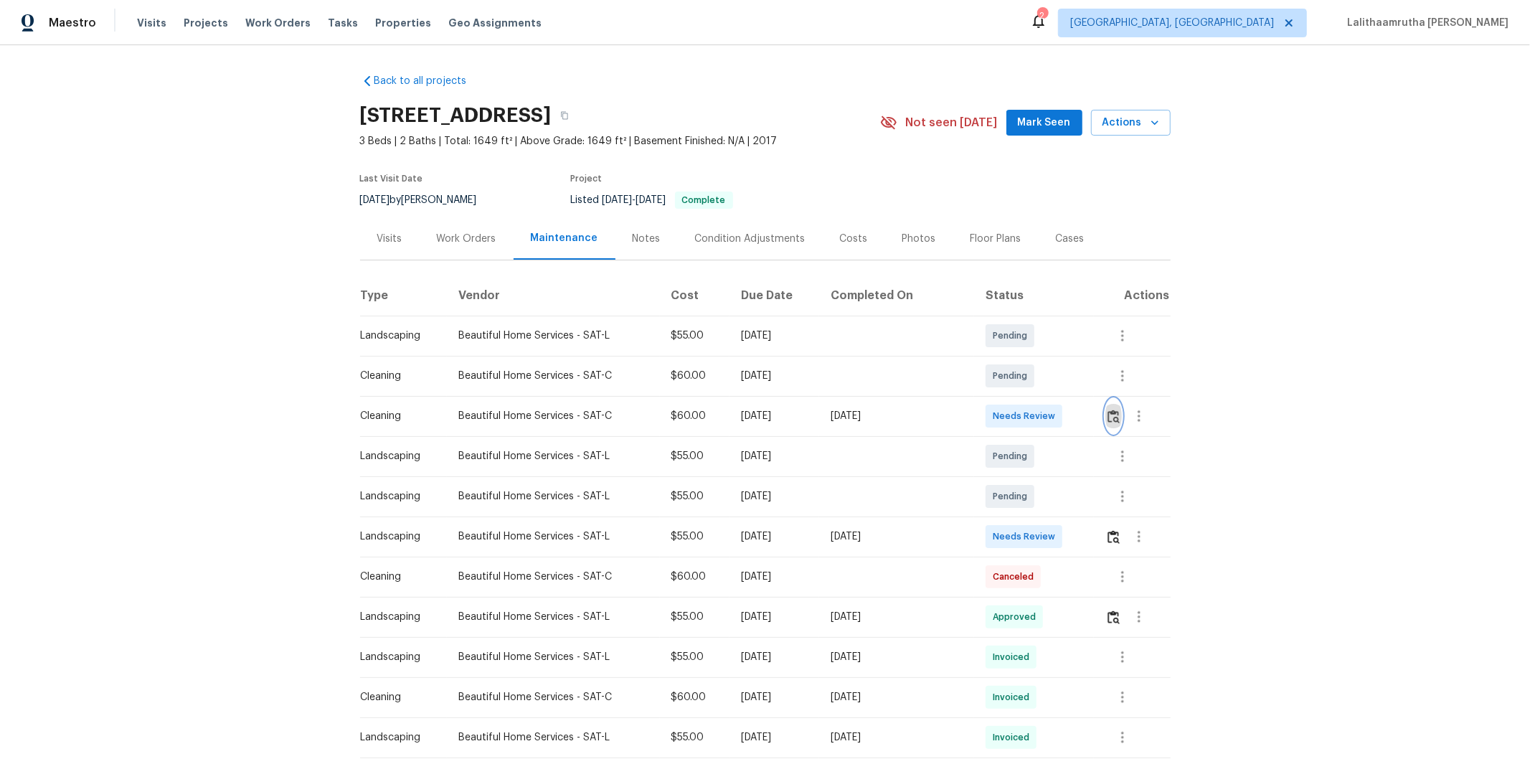
click at [1108, 410] on img "button" at bounding box center [1114, 417] width 12 height 14
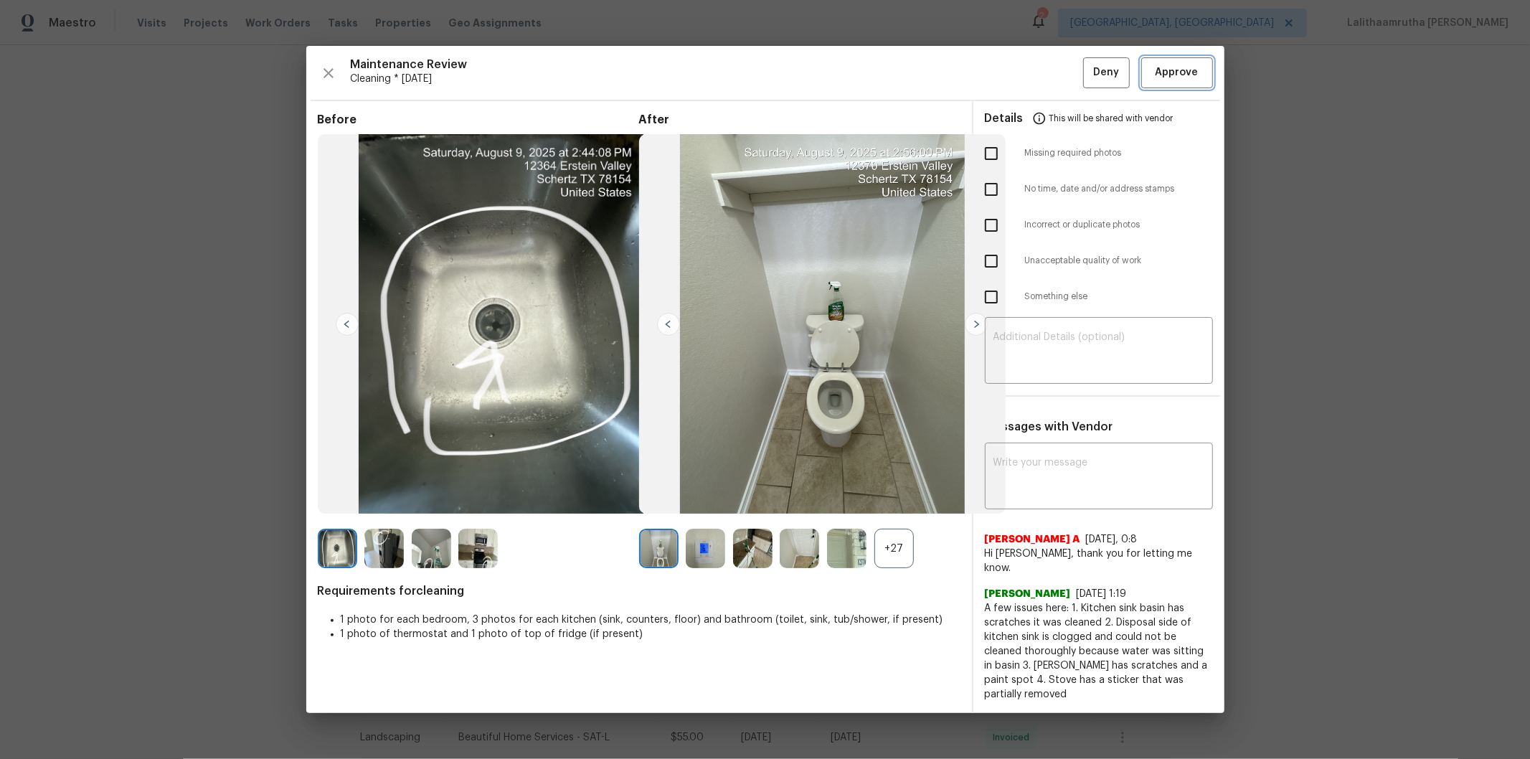
click at [1158, 82] on span "Approve" at bounding box center [1177, 73] width 43 height 18
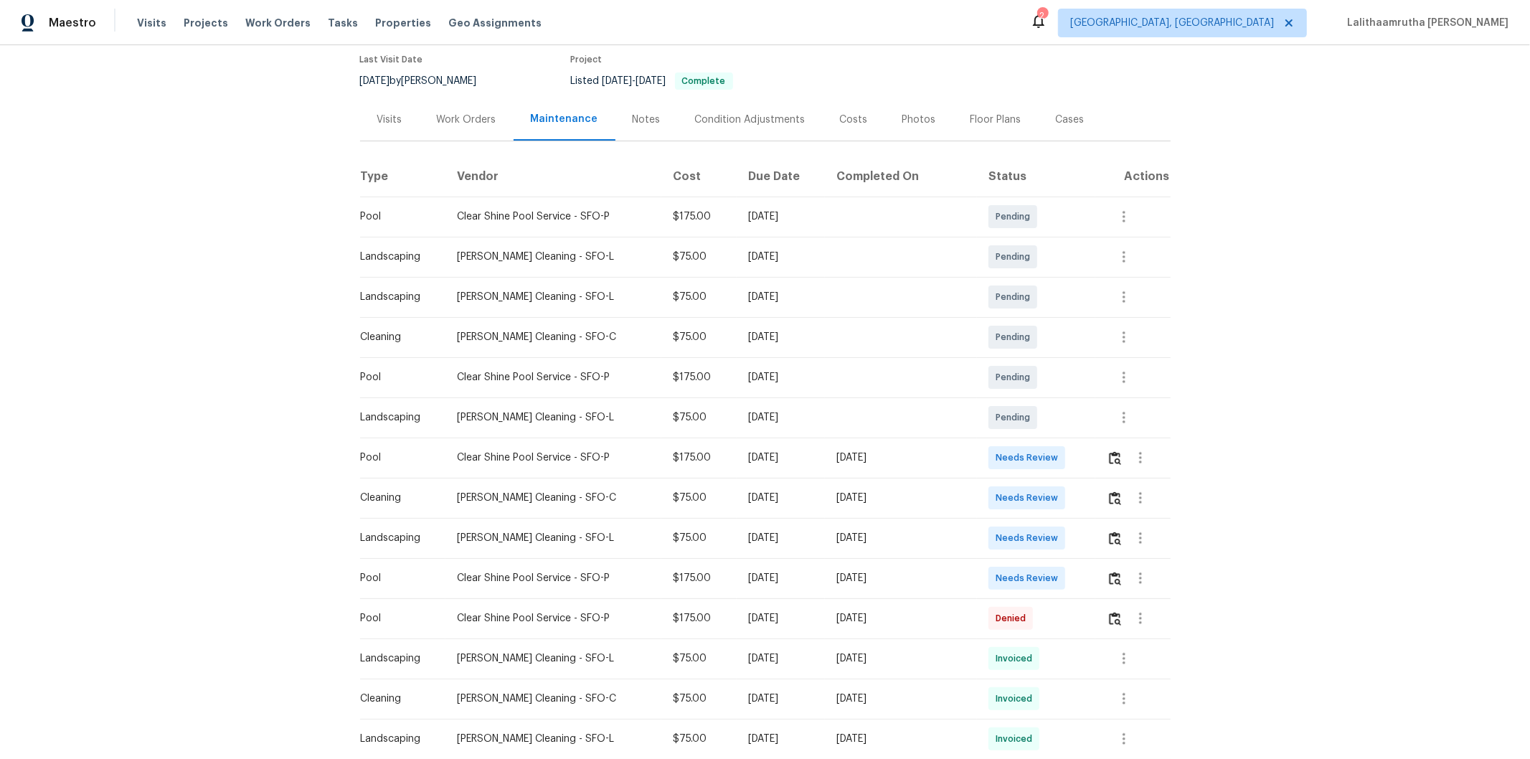
scroll to position [159, 0]
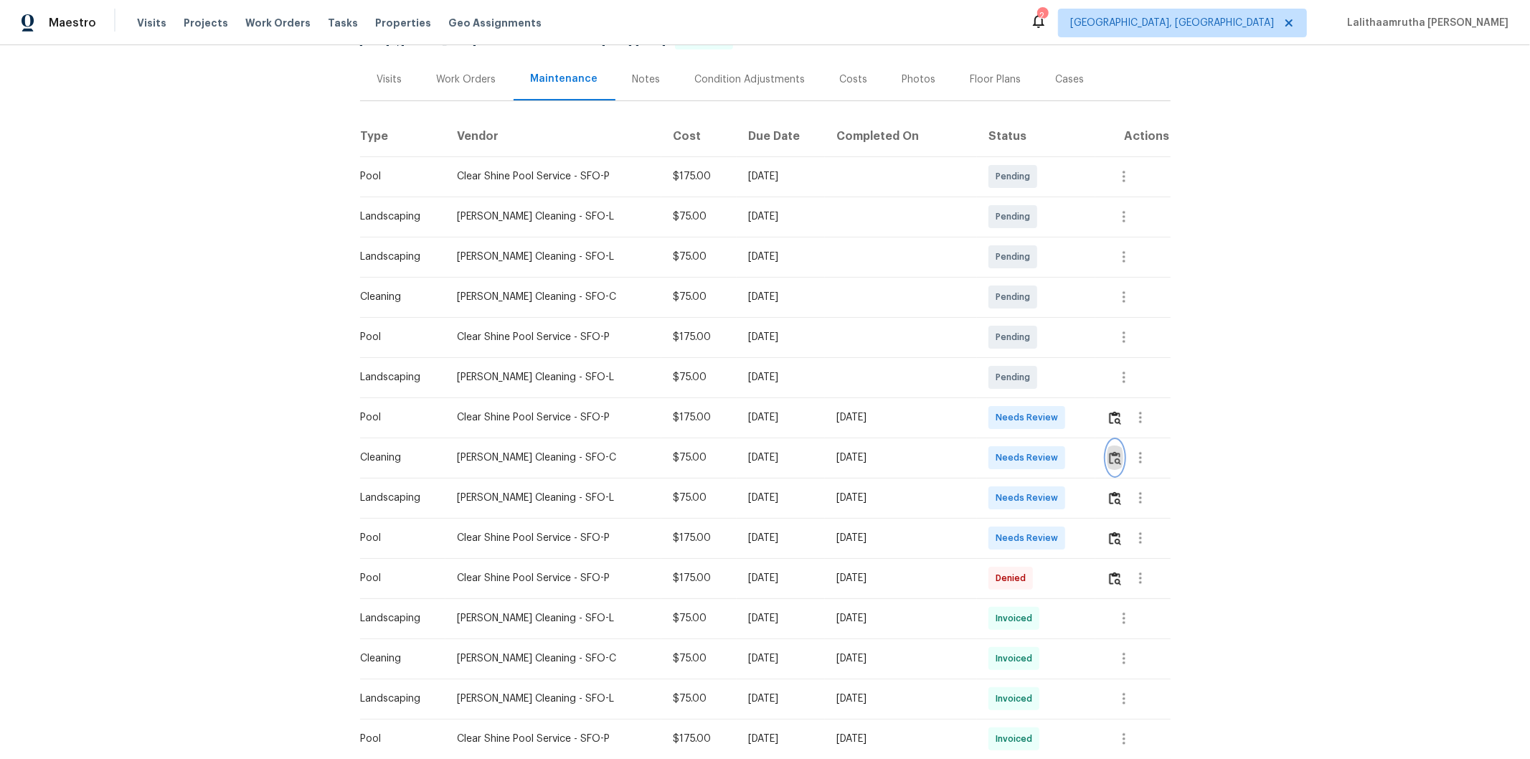
click at [1087, 456] on img "button" at bounding box center [1115, 458] width 12 height 14
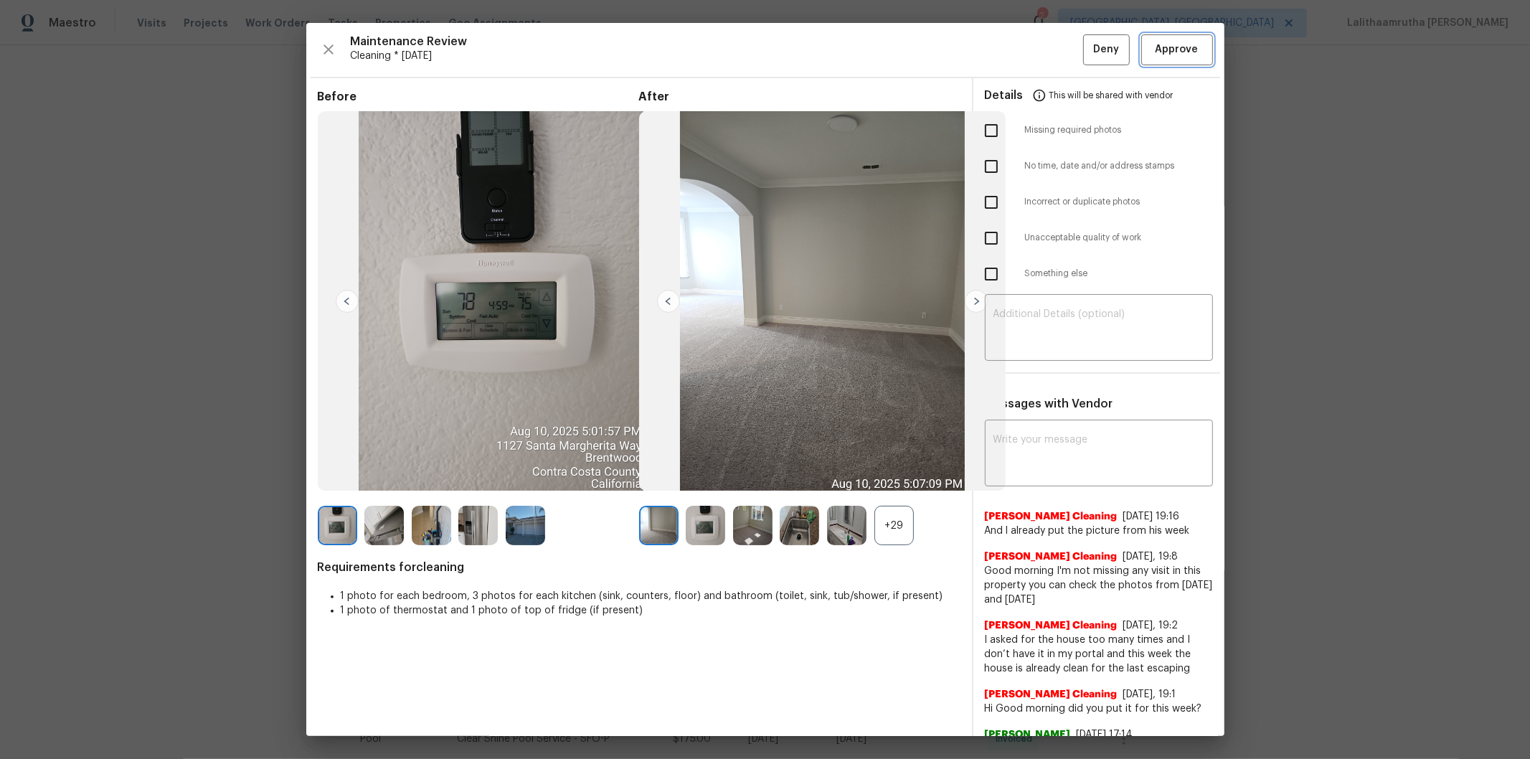
click at [1087, 43] on span "Approve" at bounding box center [1177, 50] width 43 height 18
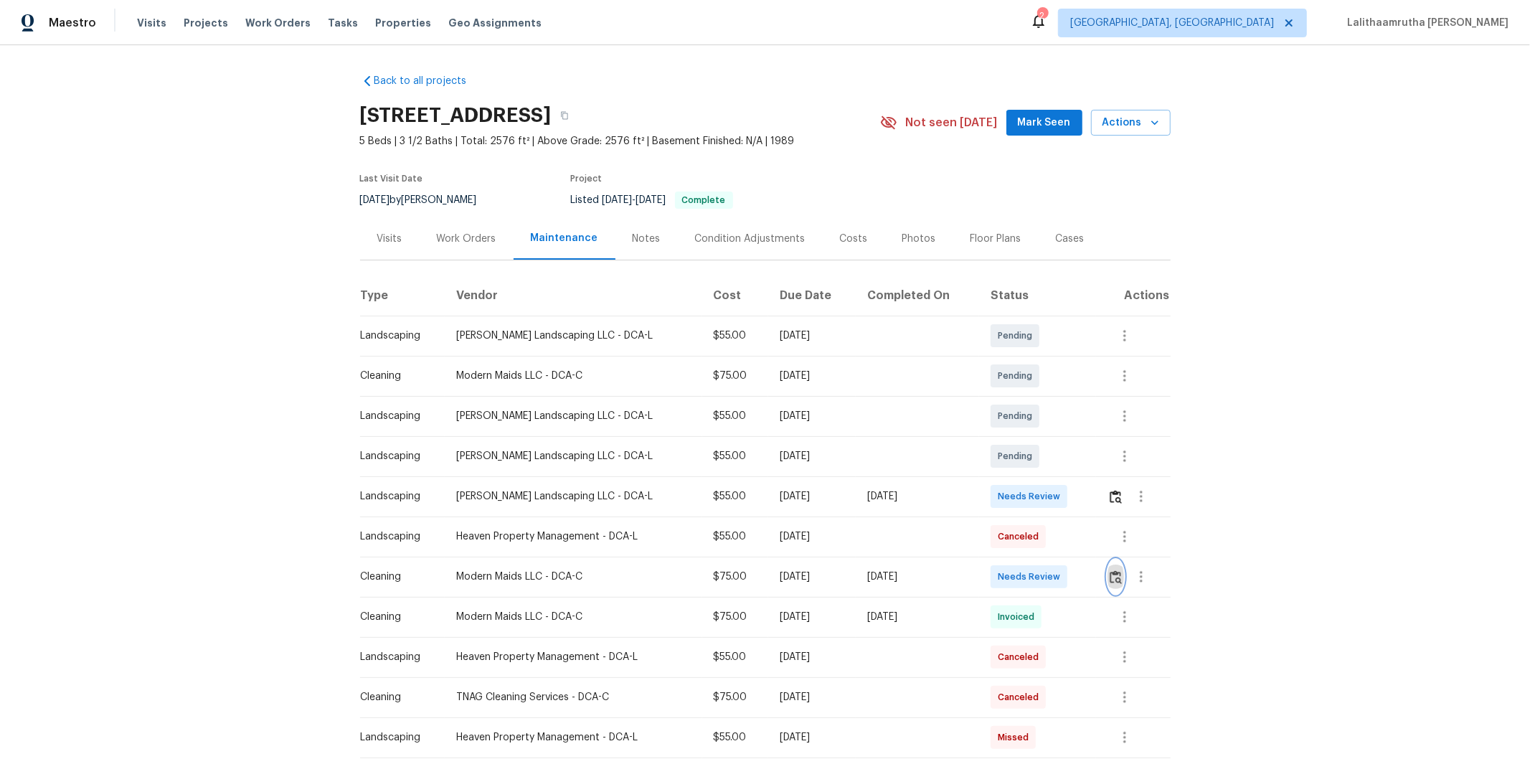
click at [1087, 510] on button "button" at bounding box center [1116, 577] width 16 height 34
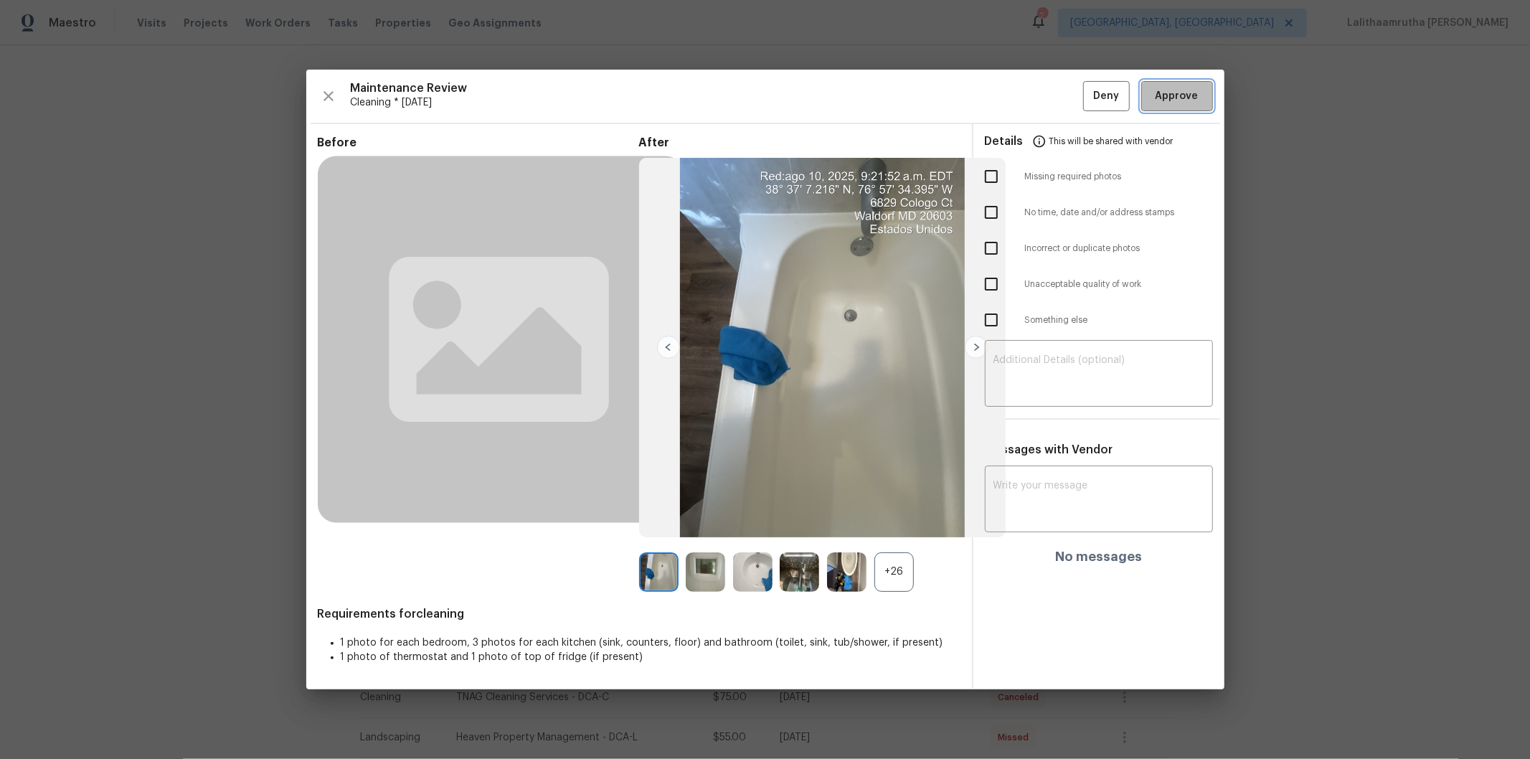
click at [1087, 88] on span "Approve" at bounding box center [1177, 97] width 43 height 18
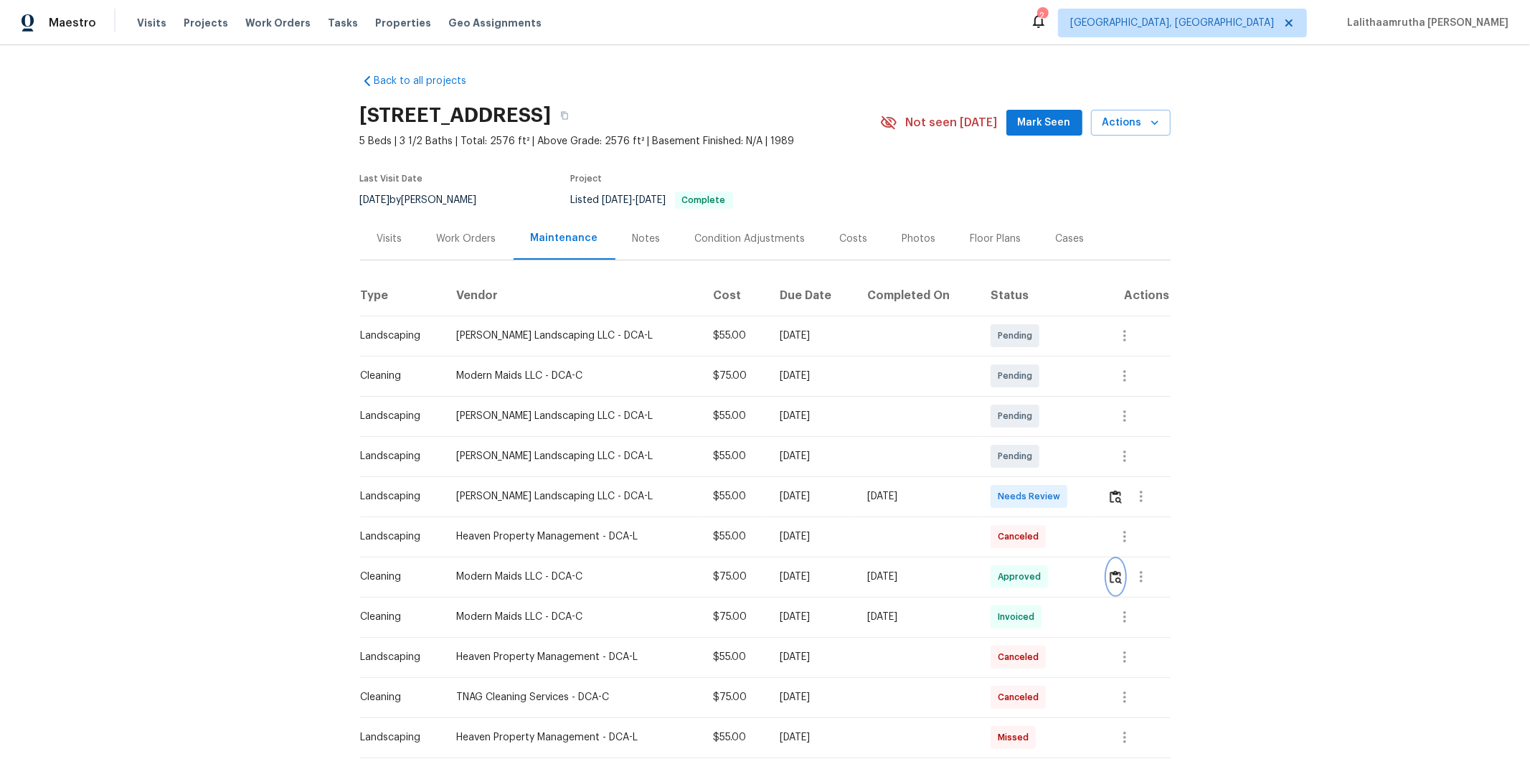
click at [1087, 510] on img "button" at bounding box center [1116, 577] width 12 height 14
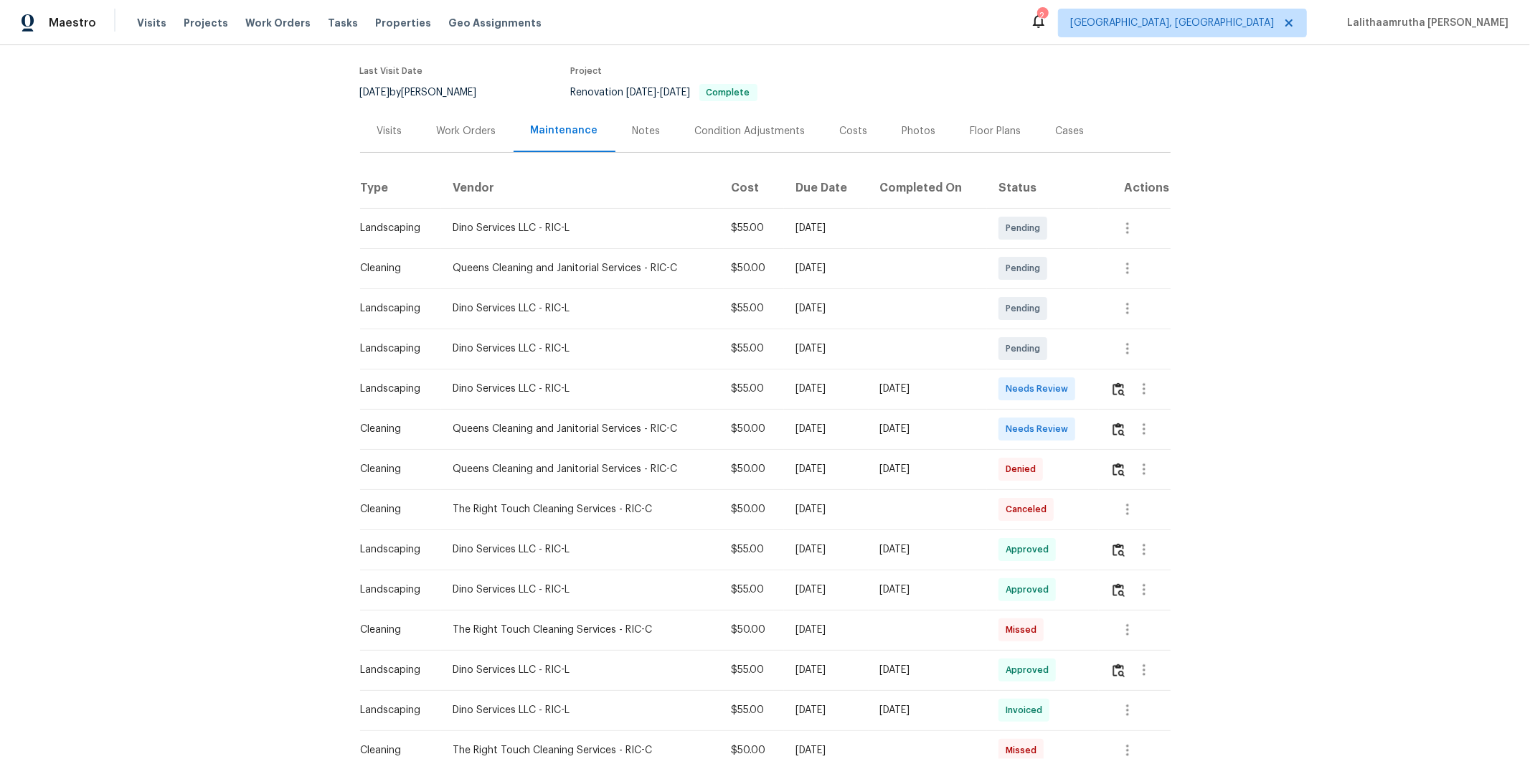
scroll to position [159, 0]
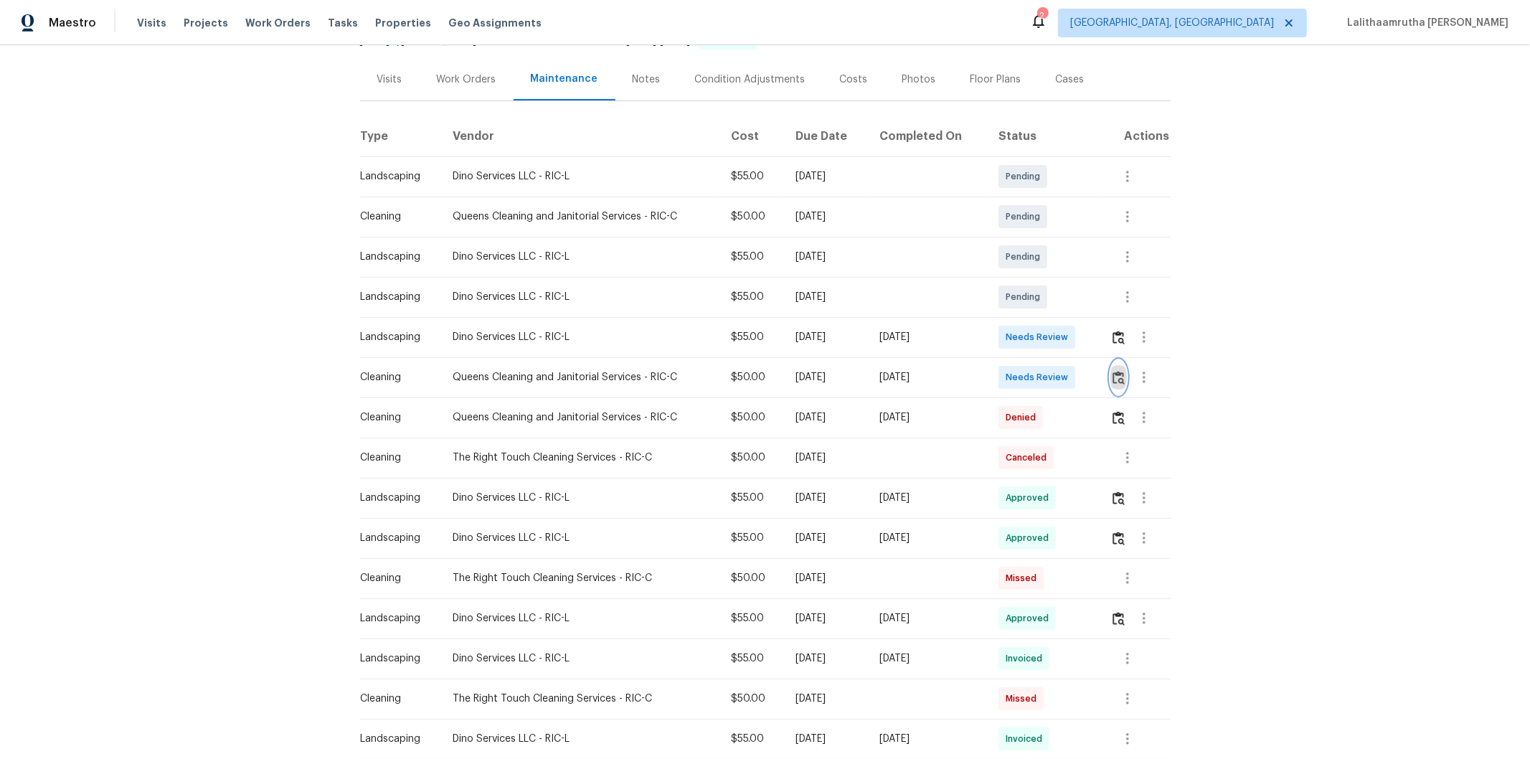
click at [1087, 371] on img "button" at bounding box center [1119, 378] width 12 height 14
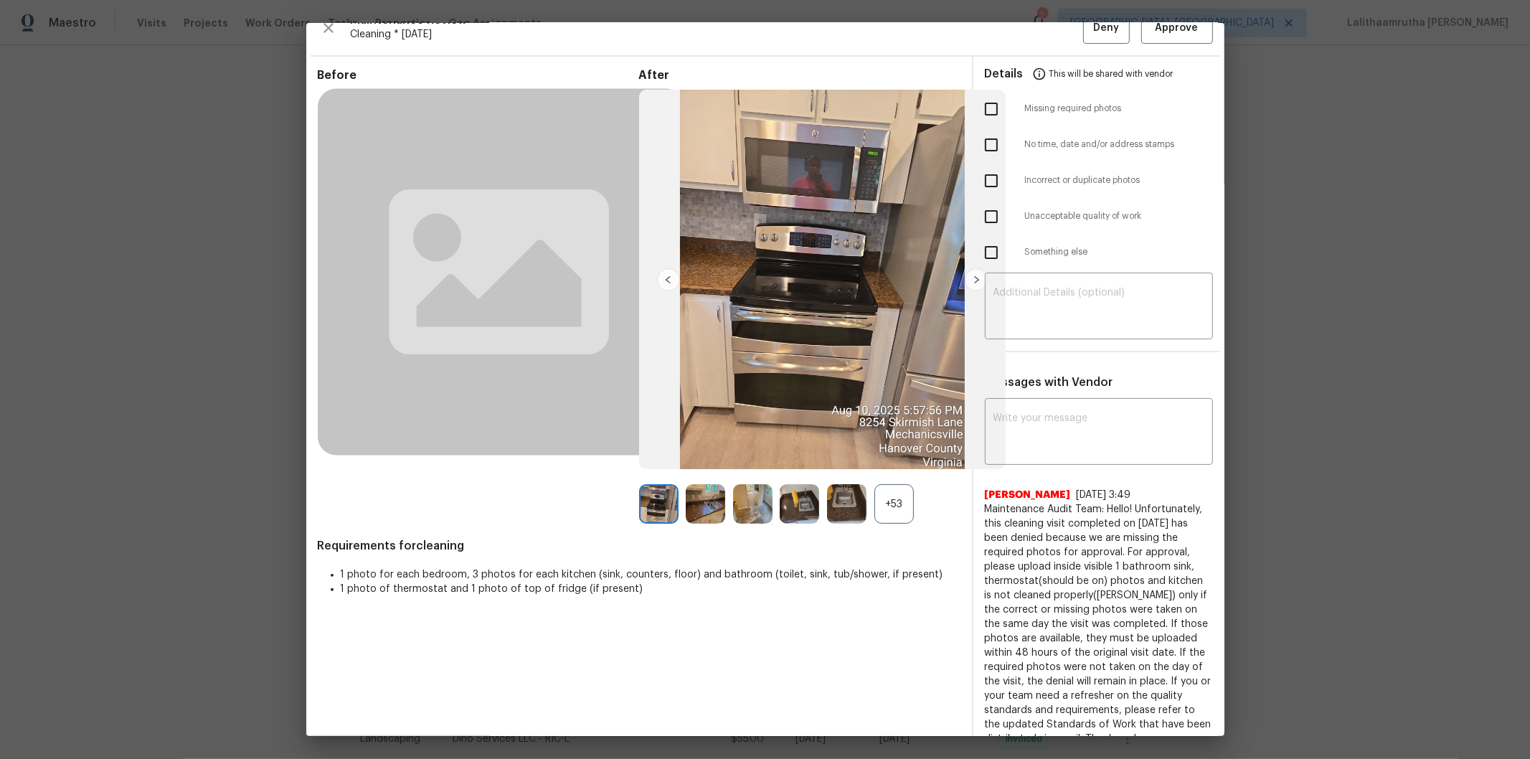
scroll to position [41, 0]
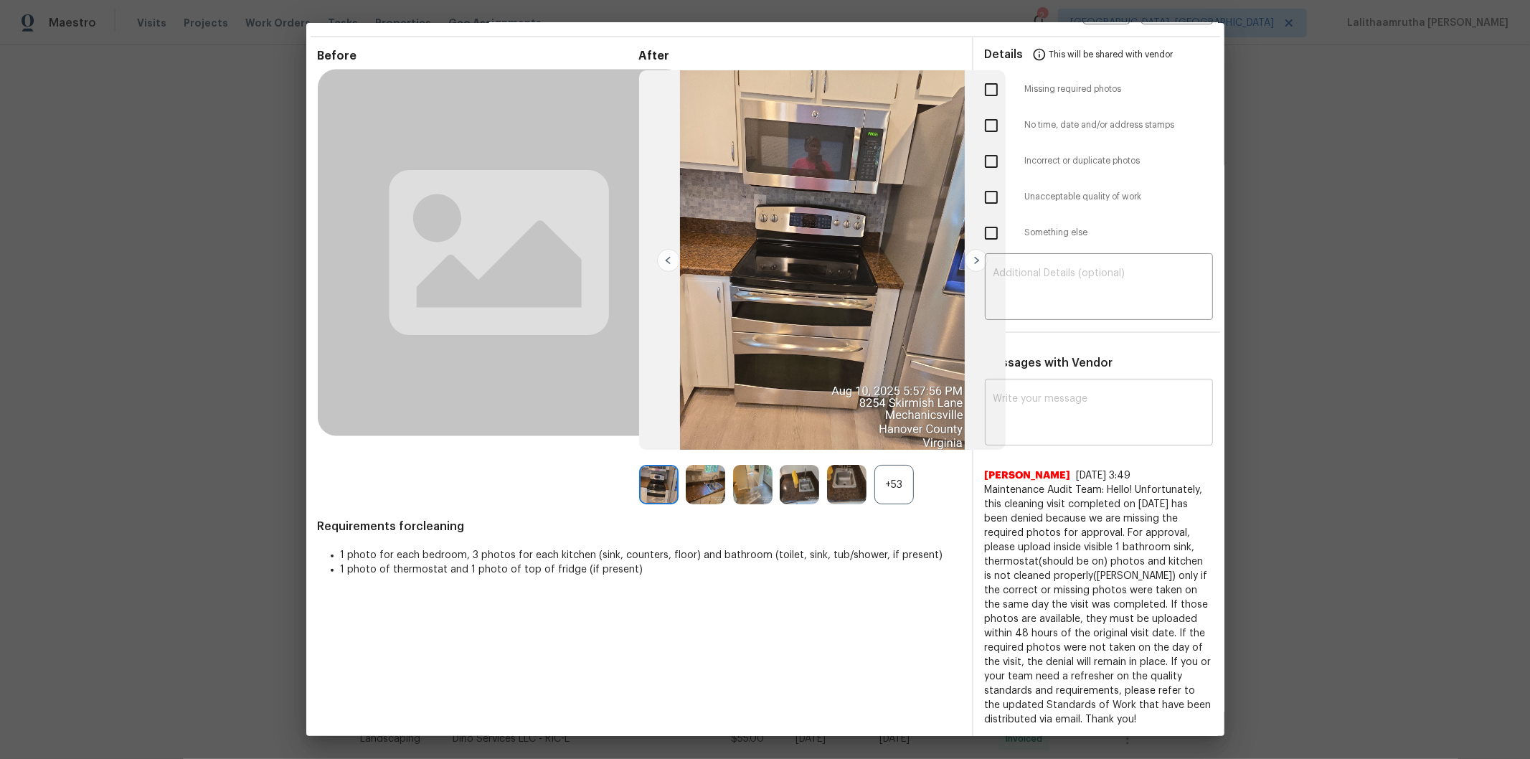
click at [1087, 384] on div "x ​" at bounding box center [1099, 413] width 228 height 63
paste textarea "Maintenance Audit Team: Hello! Unfortunately this cleaning visit completed on 0…"
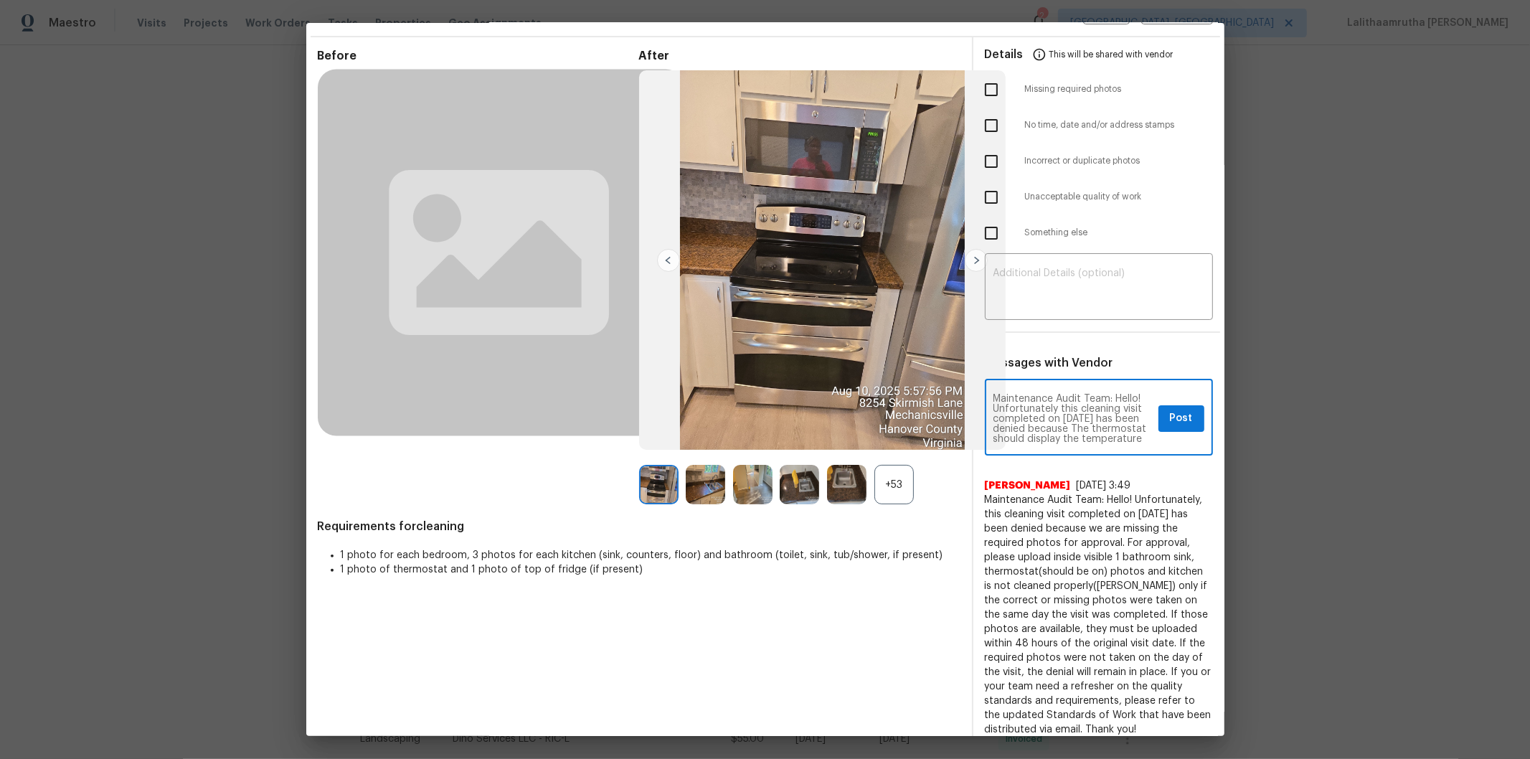
scroll to position [120, 0]
type textarea "Maintenance Audit Team: Hello! Unfortunately this cleaning visit completed on 0…"
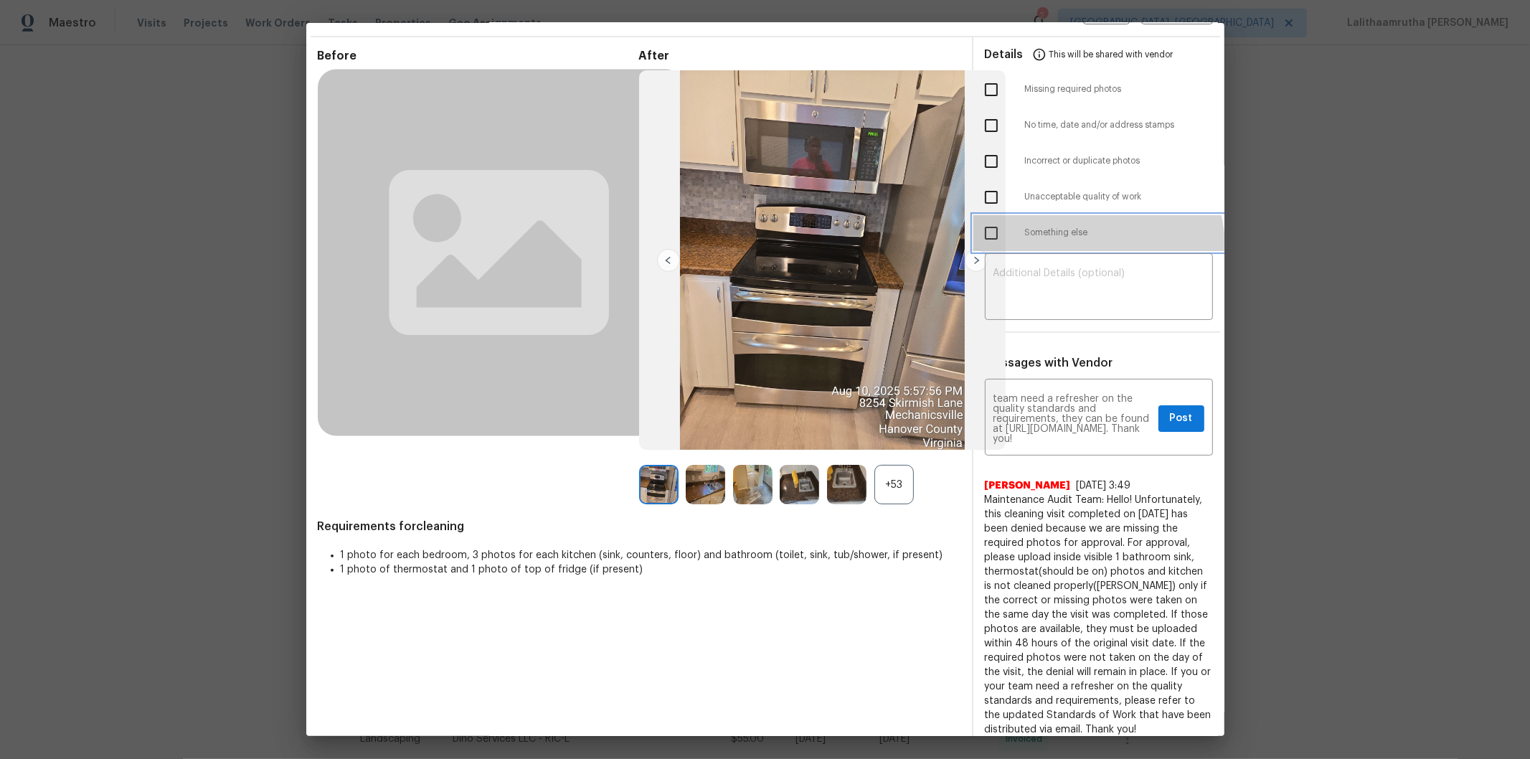
click at [1086, 246] on div "Something else" at bounding box center [1098, 233] width 251 height 36
click at [1009, 268] on textarea at bounding box center [1098, 288] width 211 height 40
paste textarea "Maintenance Audit Team: Hello! Unfortunately this cleaning visit completed on 0…"
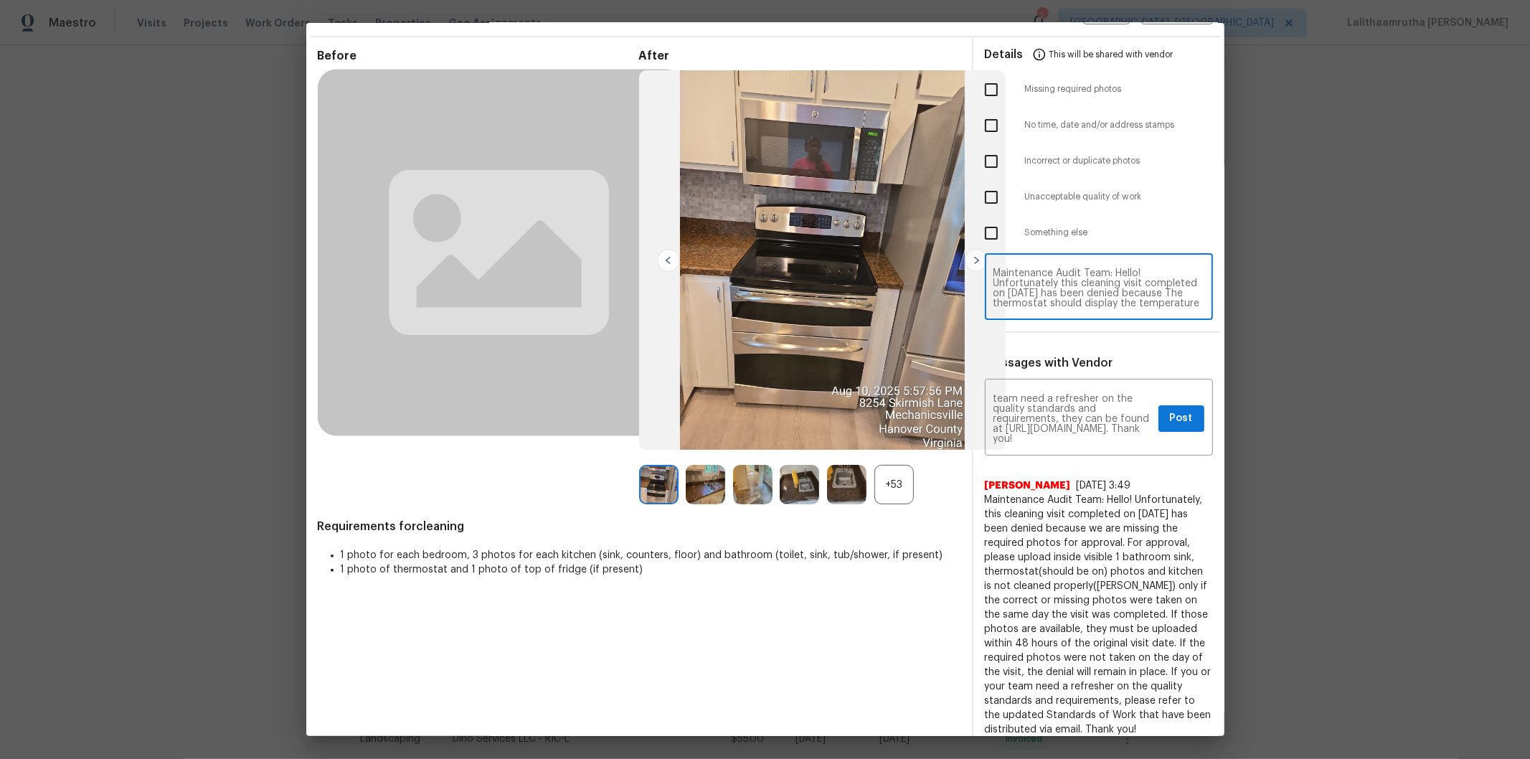
scroll to position [80, 0]
type textarea "Maintenance Audit Team: Hello! Unfortunately this cleaning visit completed on 0…"
click at [983, 232] on input "checkbox" at bounding box center [991, 233] width 30 height 30
checkbox input "true"
click at [979, 194] on input "checkbox" at bounding box center [991, 197] width 30 height 30
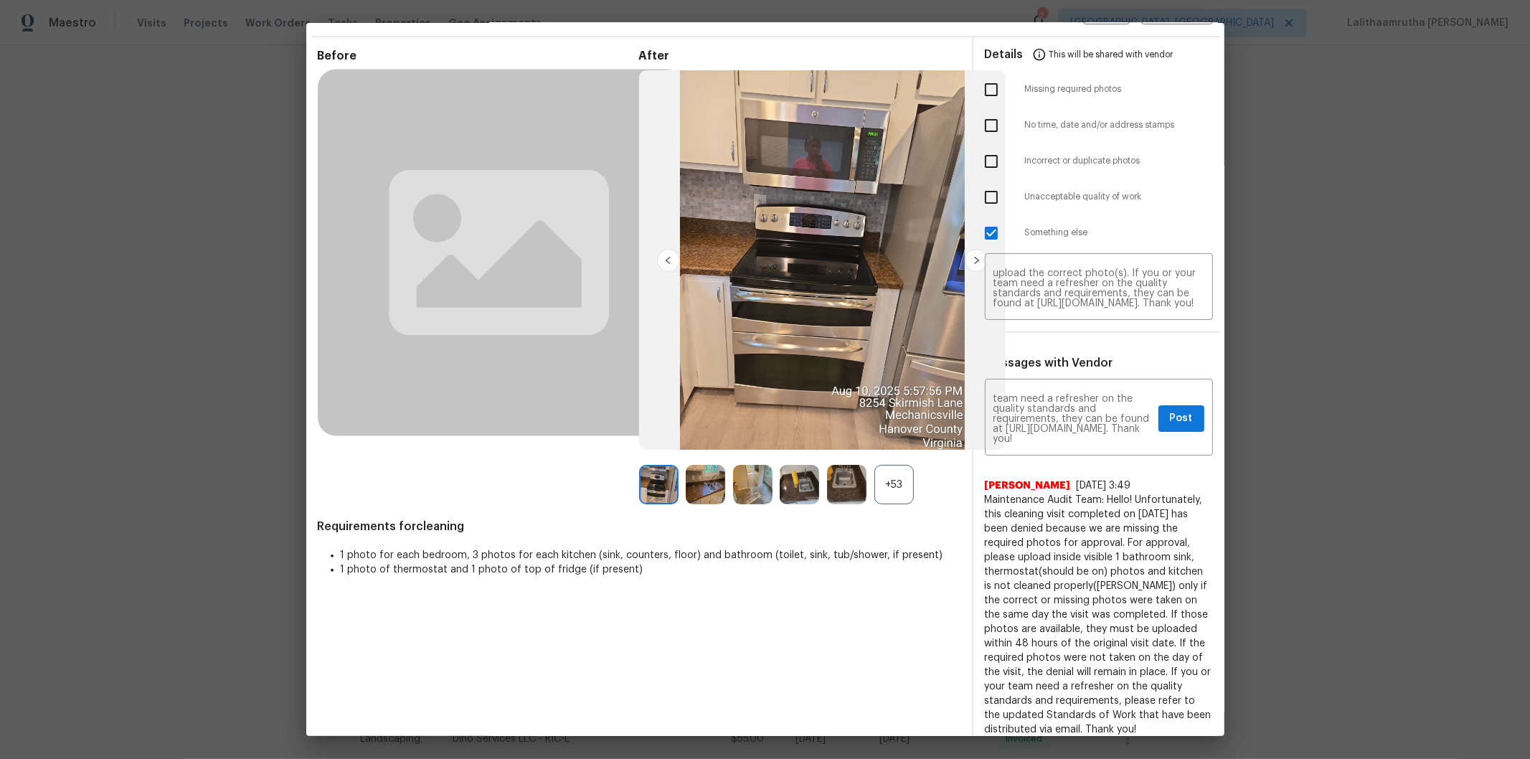
checkbox input "true"
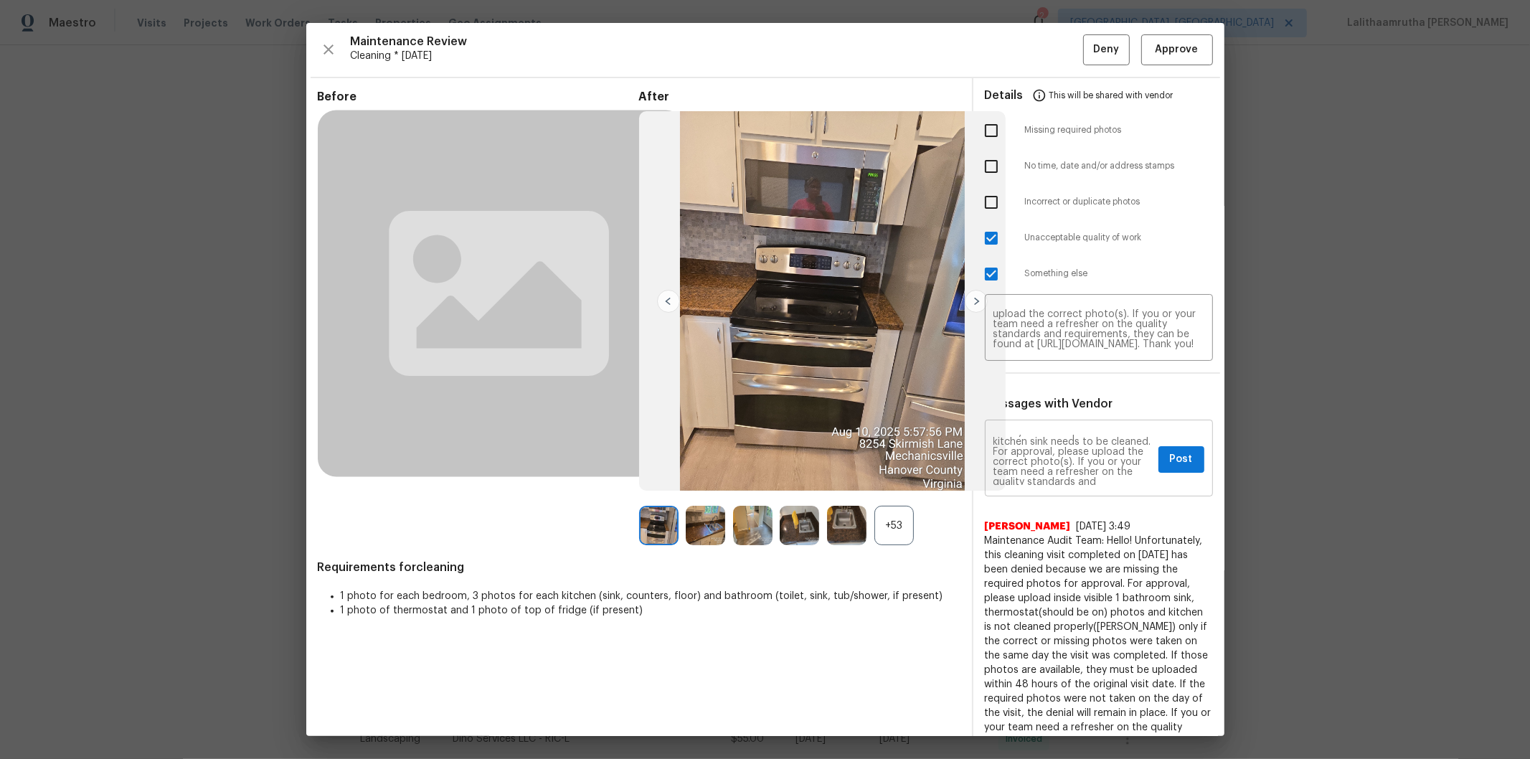
scroll to position [0, 0]
click at [1087, 484] on div "Maintenance Audit Team: Hello! Unfortunately this cleaning visit completed on 0…" at bounding box center [1099, 459] width 228 height 73
click at [1087, 459] on button "Post" at bounding box center [1181, 459] width 46 height 27
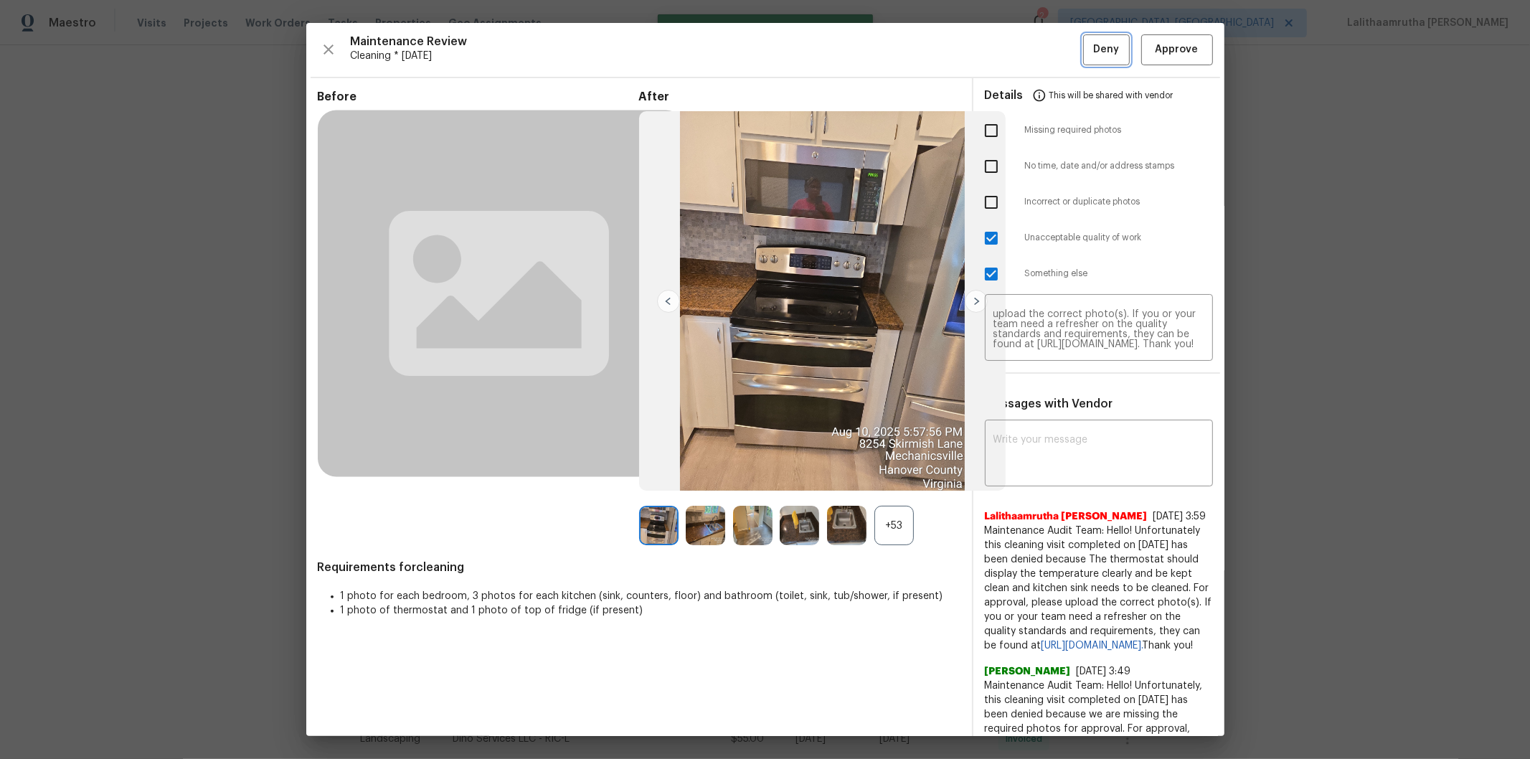
click at [1087, 52] on button "Deny" at bounding box center [1106, 49] width 47 height 31
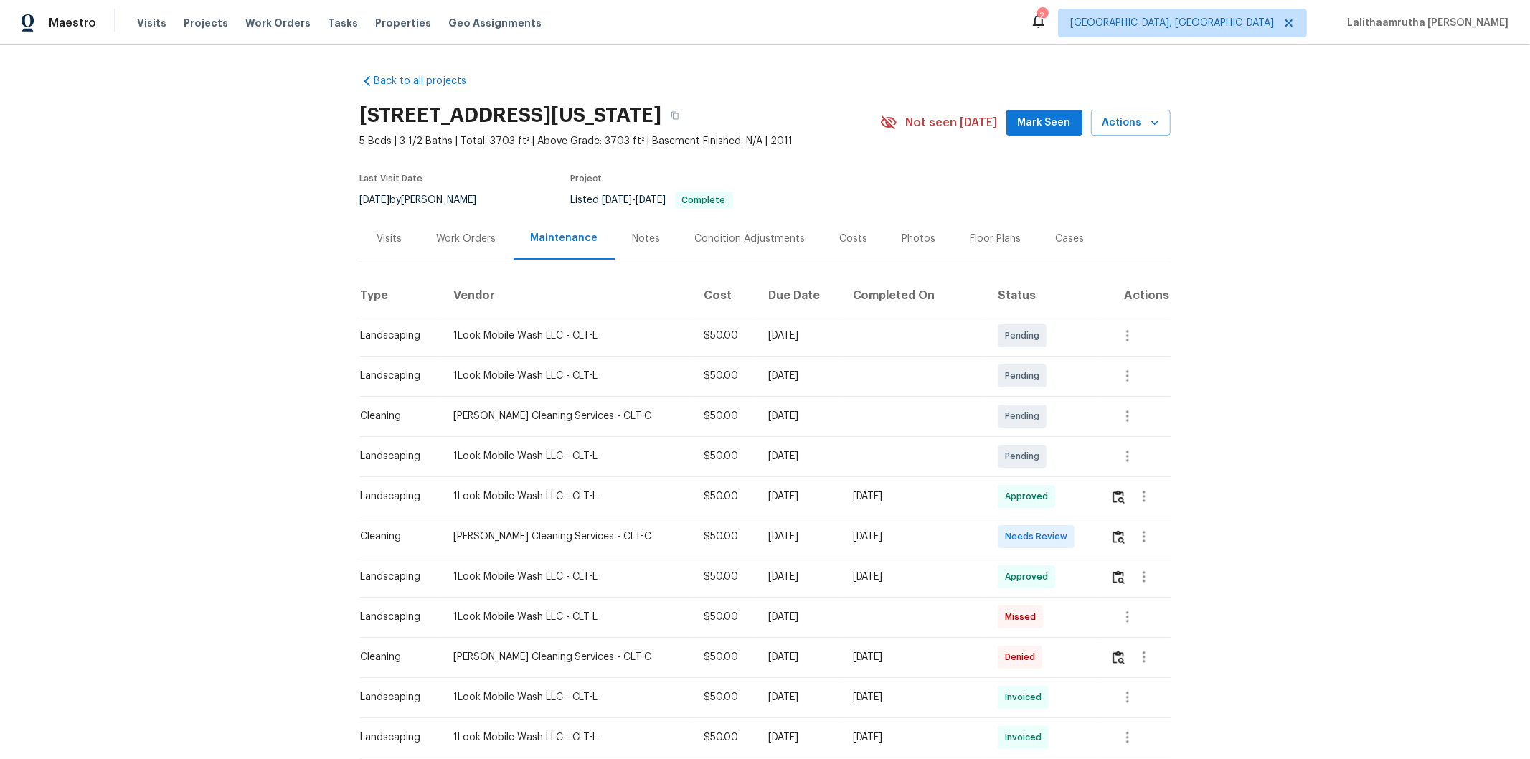
click at [1087, 510] on div at bounding box center [1139, 536] width 59 height 34
click at [1087, 510] on img "button" at bounding box center [1119, 537] width 12 height 14
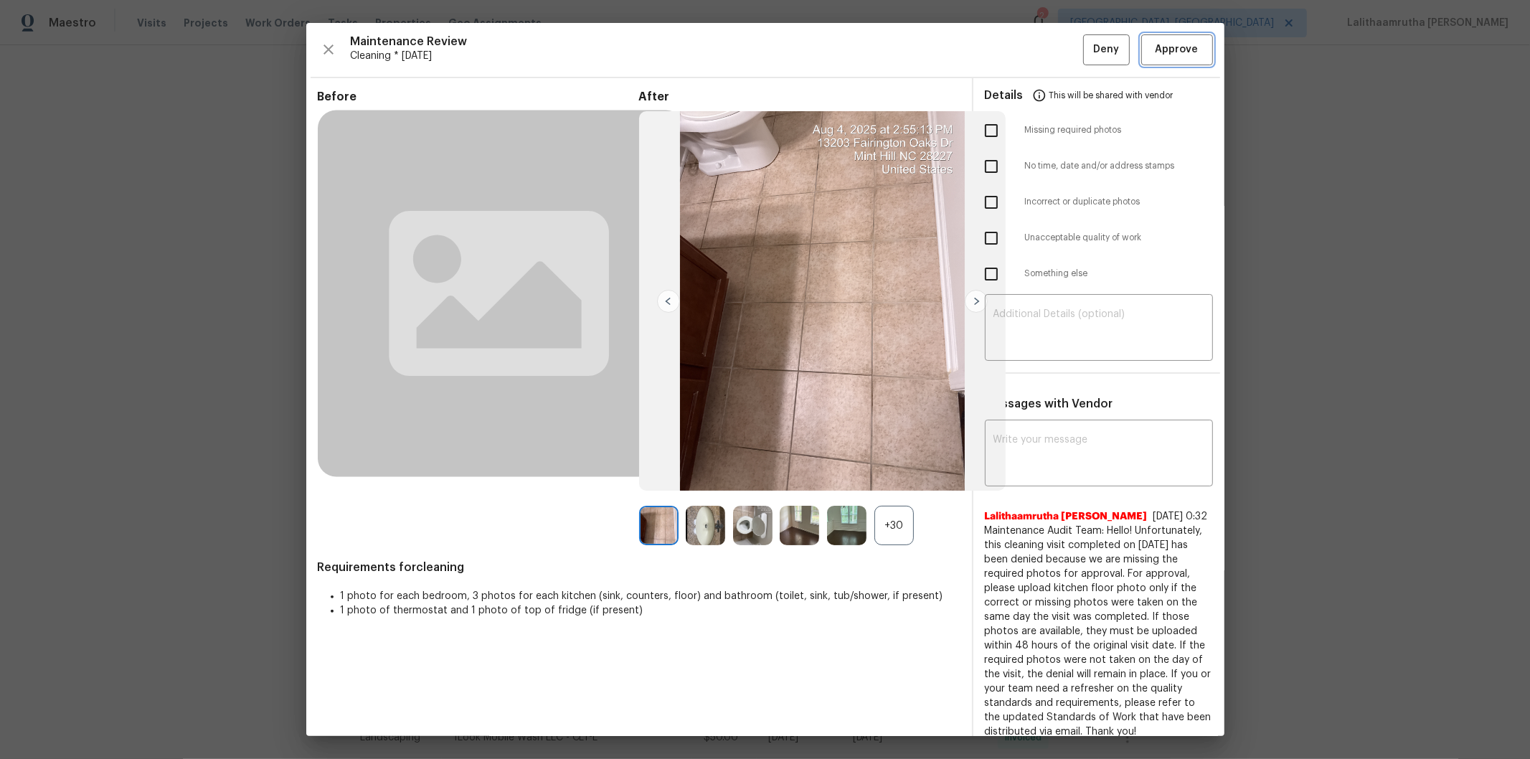
click at [1087, 41] on span "Approve" at bounding box center [1177, 50] width 43 height 18
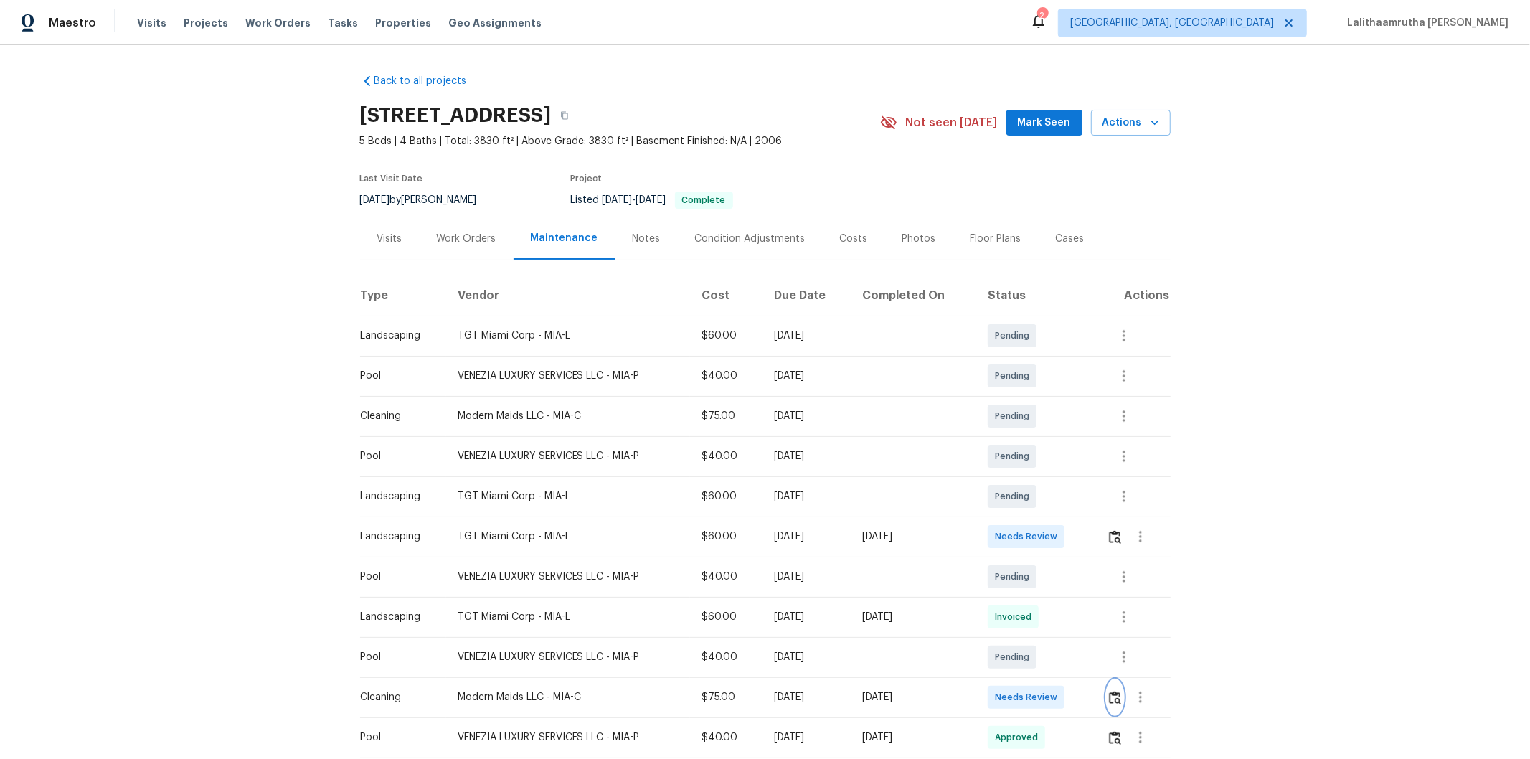
click at [1087, 510] on button "button" at bounding box center [1115, 697] width 16 height 34
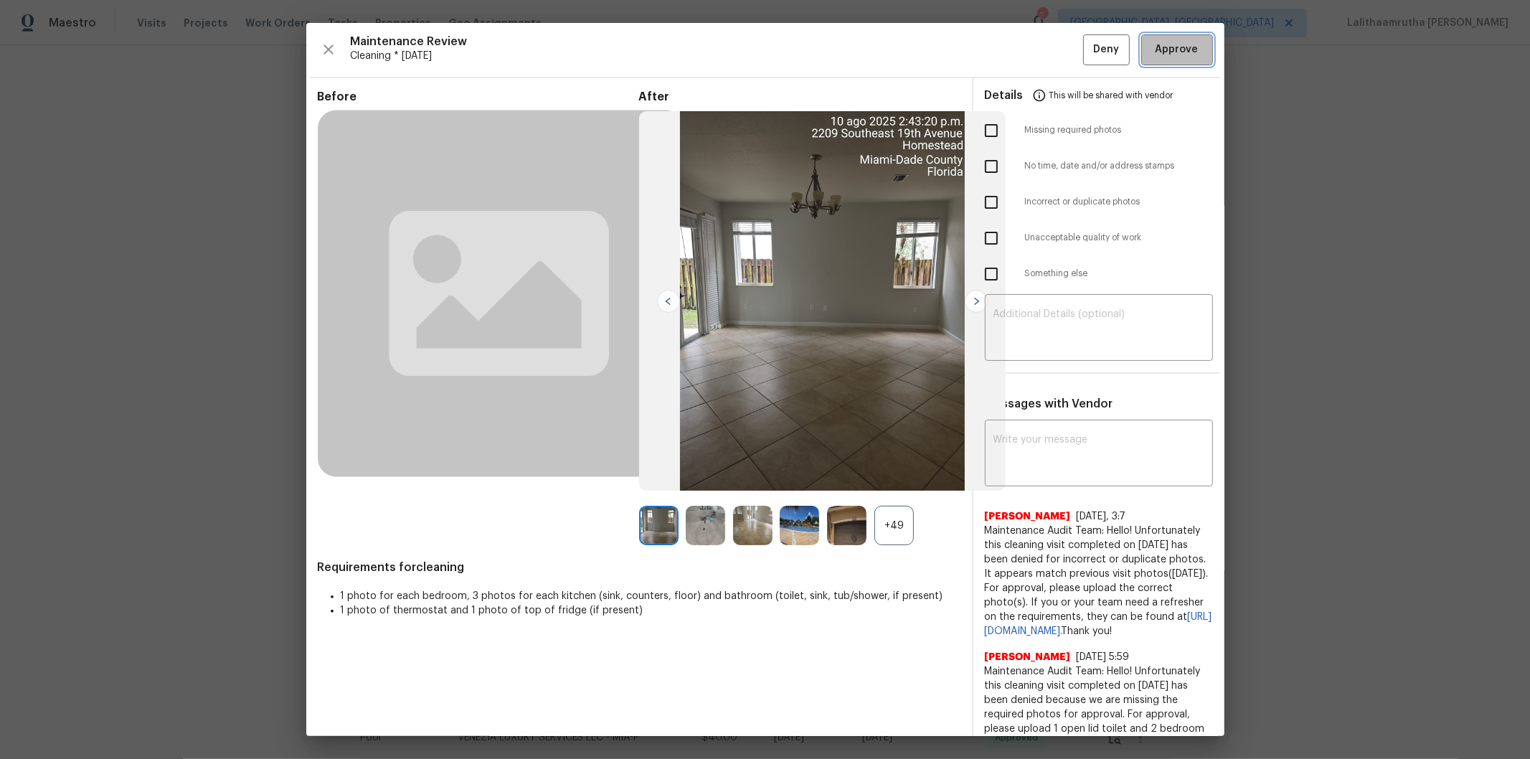
click at [1087, 38] on button "Approve" at bounding box center [1177, 49] width 72 height 31
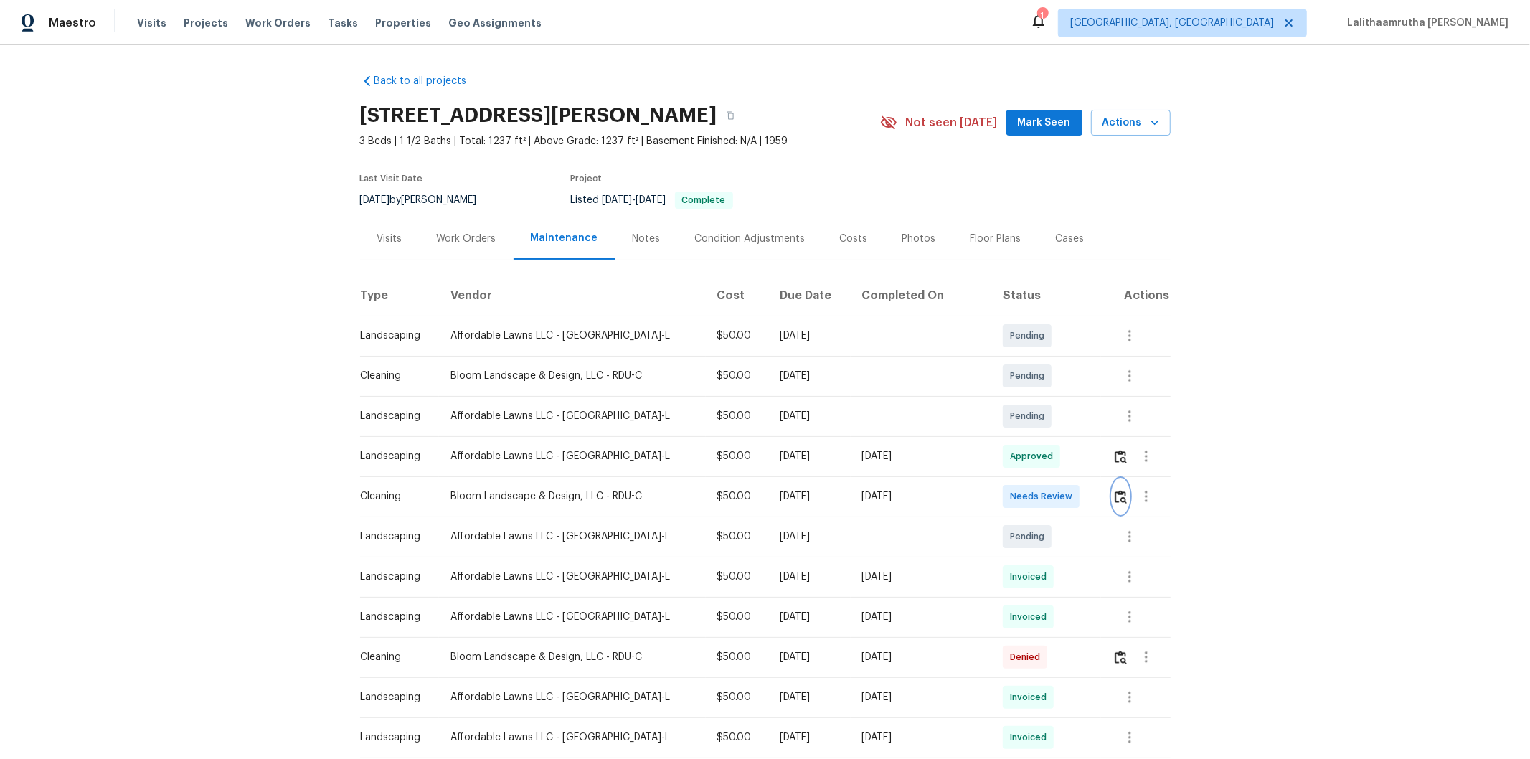
click at [1087, 496] on img "button" at bounding box center [1121, 497] width 12 height 14
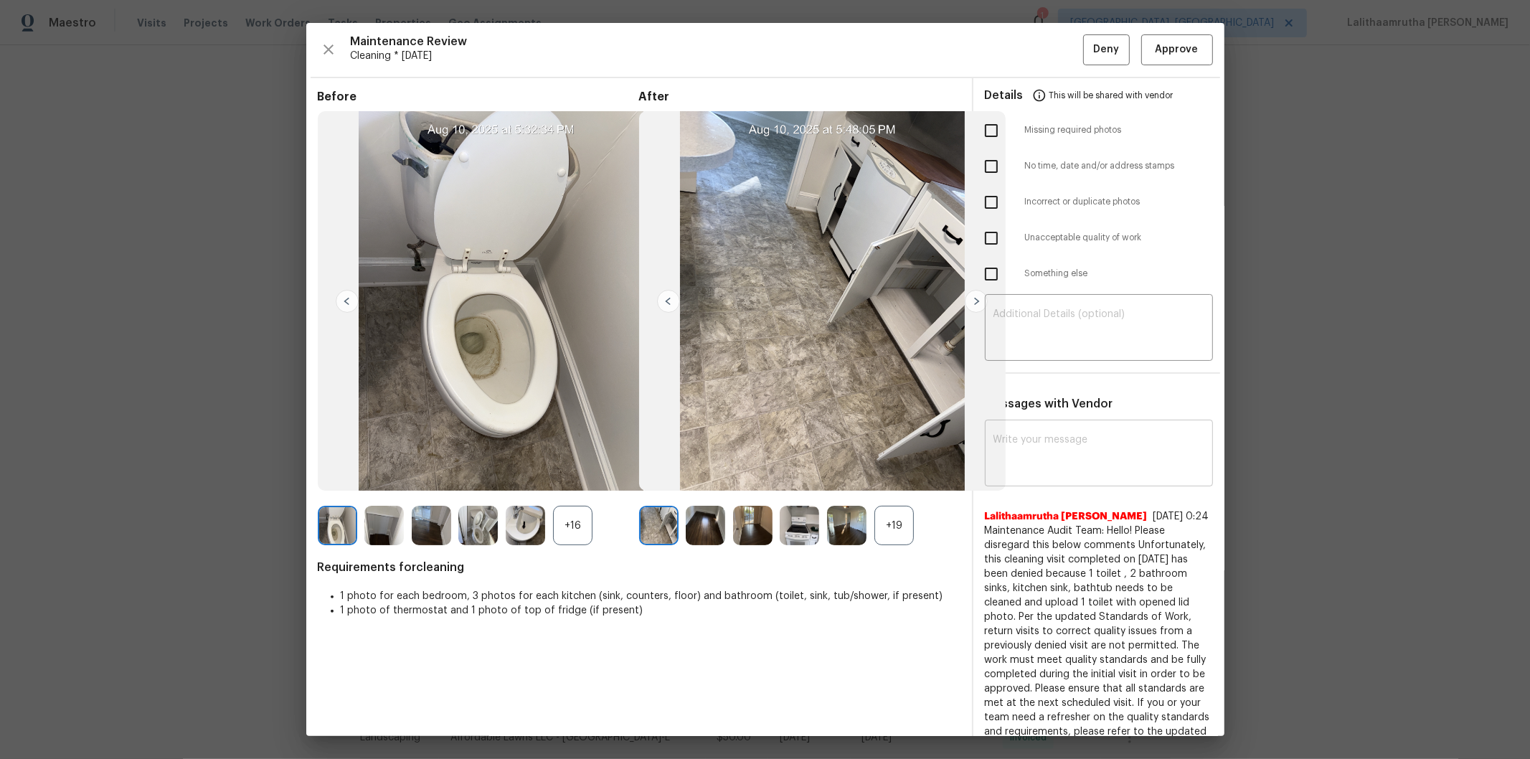
click at [1087, 445] on textarea at bounding box center [1098, 455] width 211 height 40
paste textarea "Maintenance Audit Team: Hello! Unfortunately, this cleaning visit completed on …"
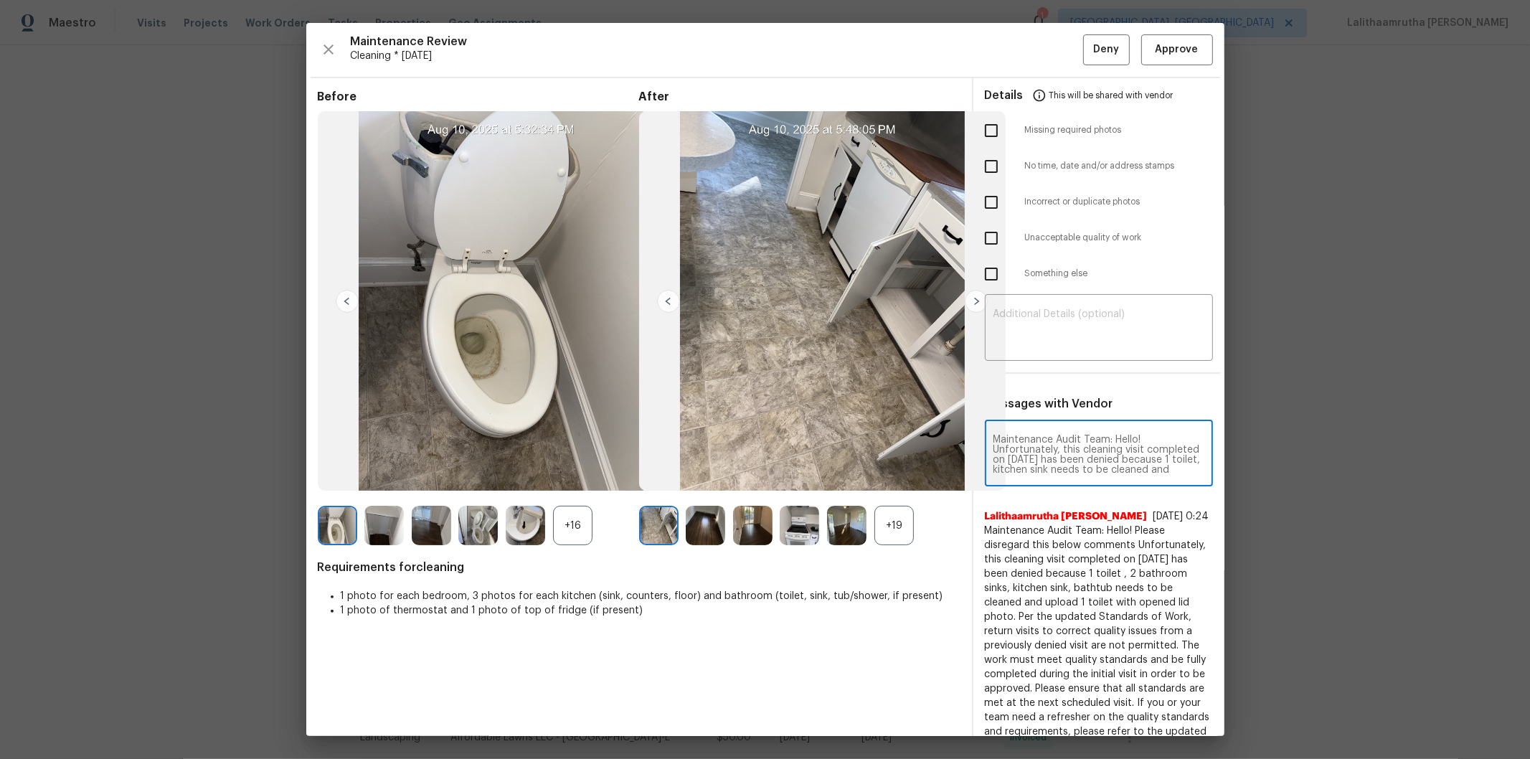
scroll to position [201, 0]
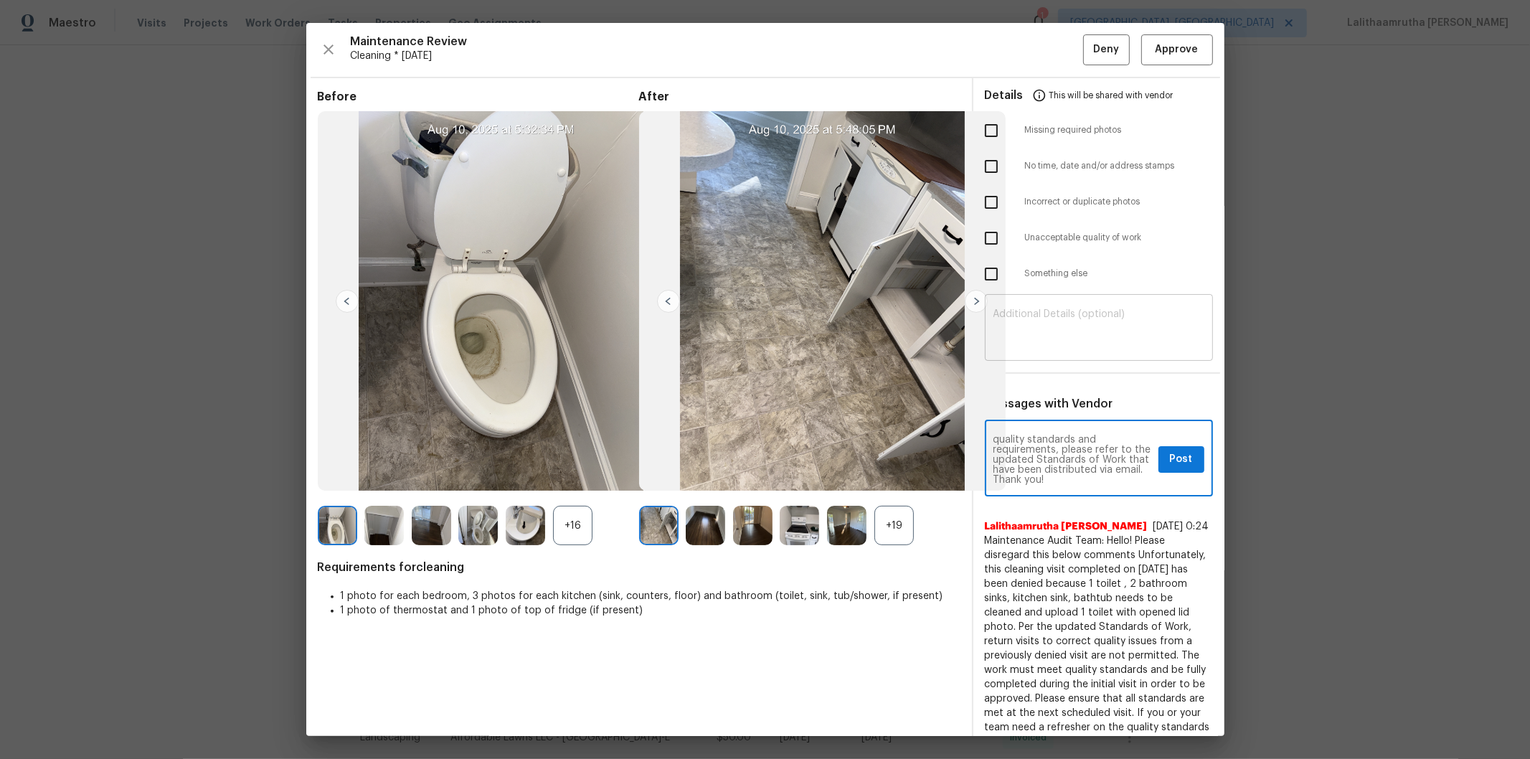
type textarea "Maintenance Audit Team: Hello! Unfortunately, this cleaning visit completed on …"
click at [1087, 326] on textarea at bounding box center [1098, 329] width 211 height 40
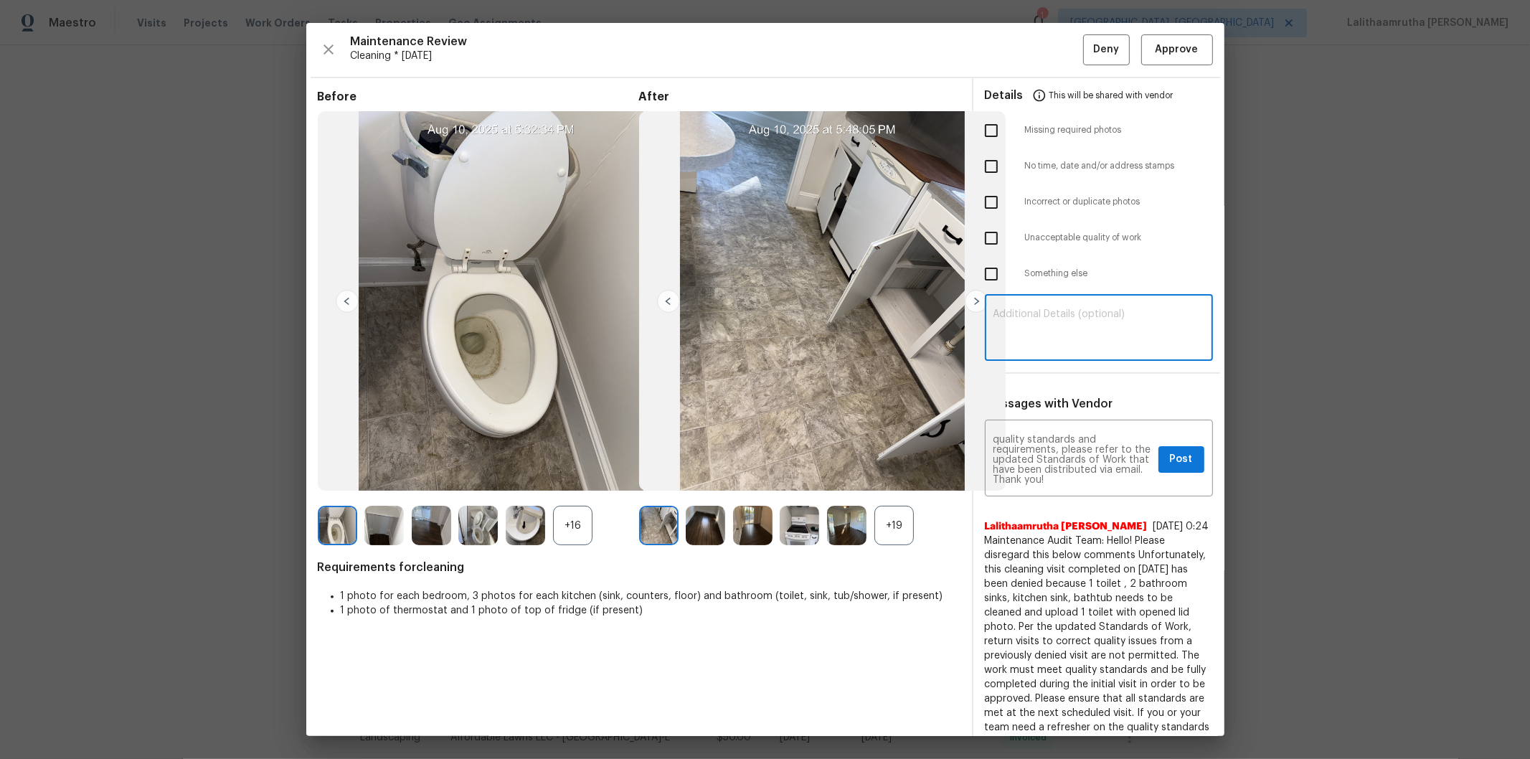
paste textarea "Maintenance Audit Team: Hello! Unfortunately, this cleaning visit completed on …"
type textarea "Maintenance Audit Team: Hello! Unfortunately, this cleaning visit completed on …"
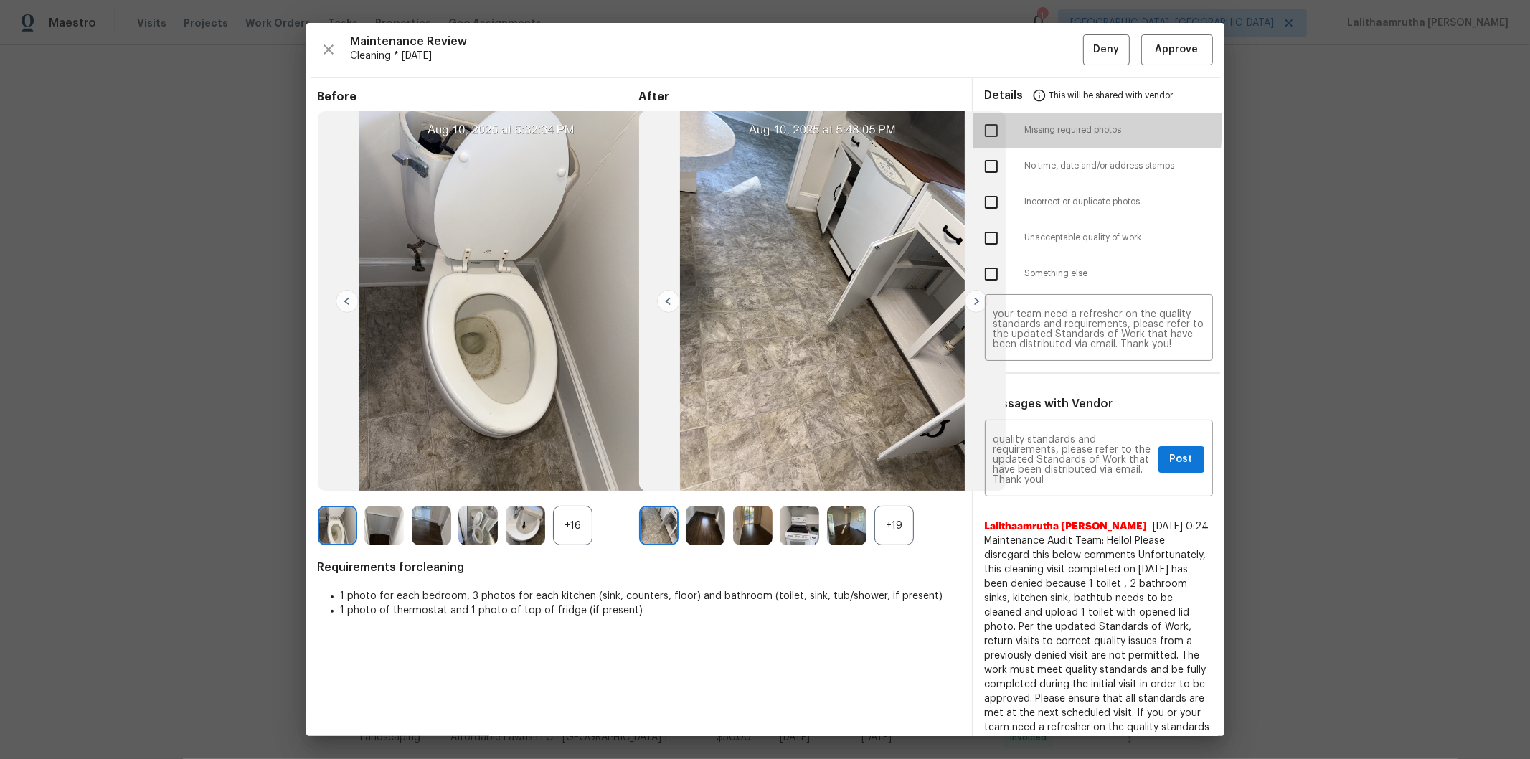
click at [983, 126] on input "checkbox" at bounding box center [991, 130] width 30 height 30
checkbox input "true"
click at [978, 240] on input "checkbox" at bounding box center [991, 238] width 30 height 30
checkbox input "true"
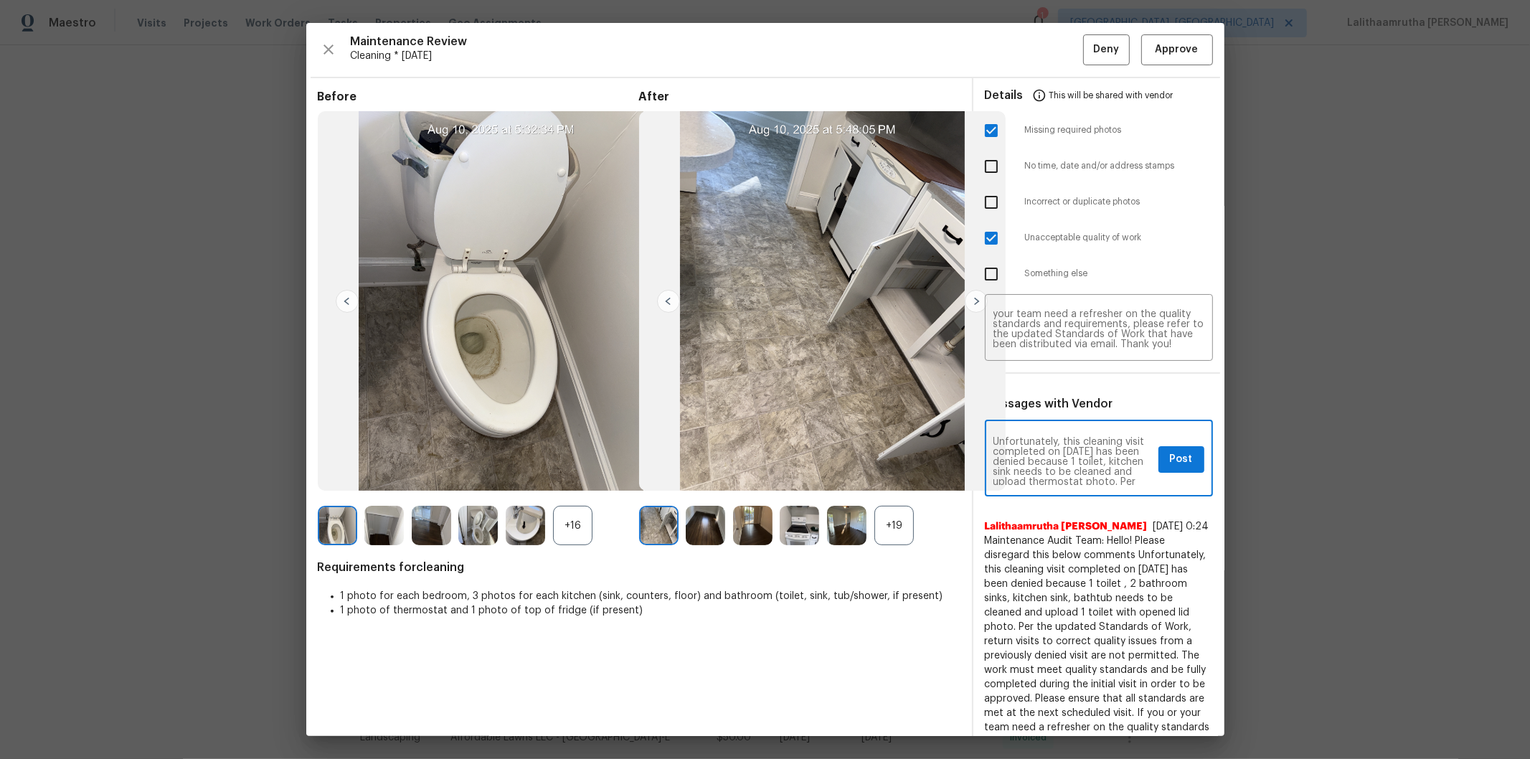
scroll to position [32, 0]
click at [1087, 460] on span "Post" at bounding box center [1181, 459] width 23 height 18
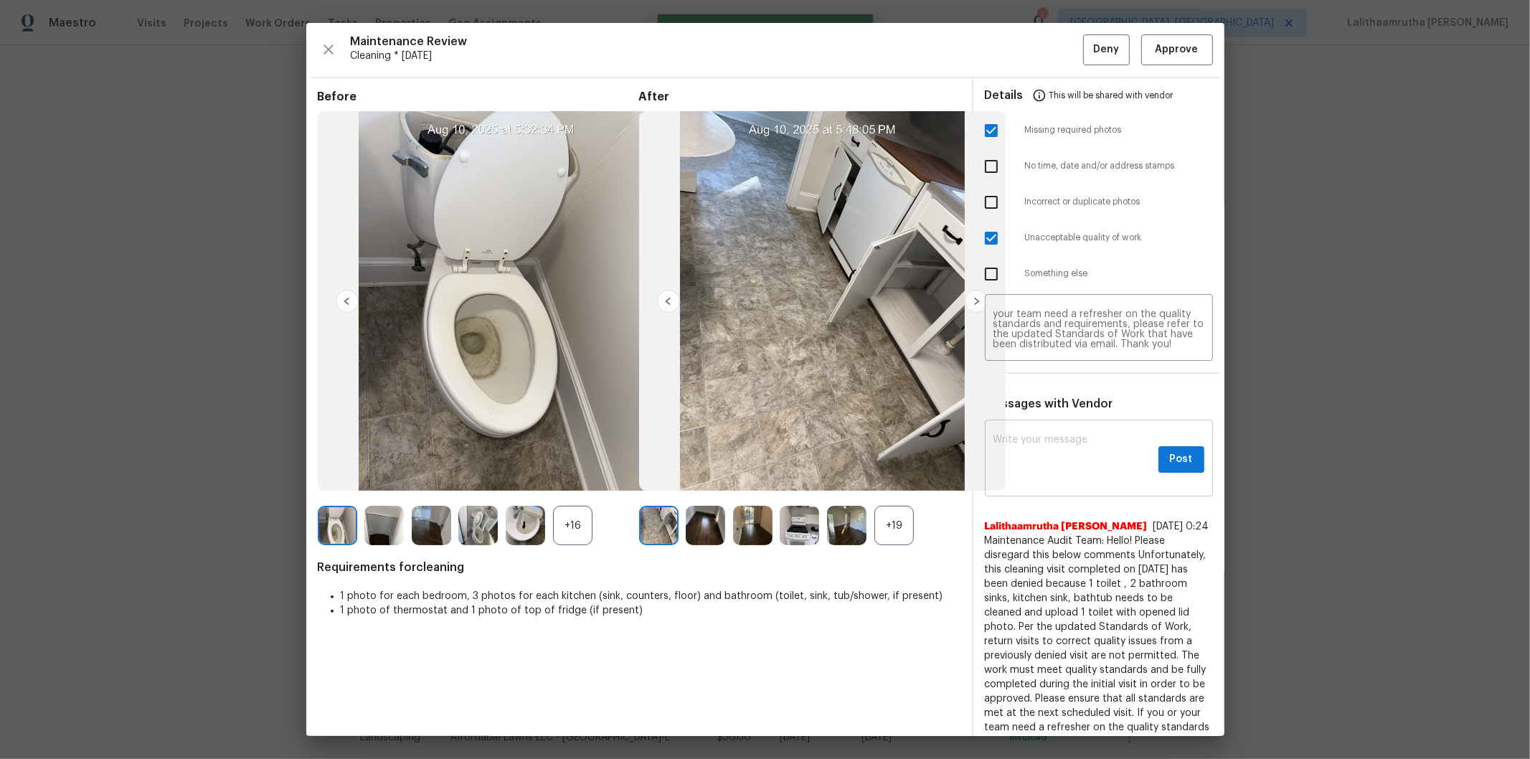
scroll to position [0, 0]
click at [1087, 38] on button "Deny" at bounding box center [1106, 49] width 47 height 31
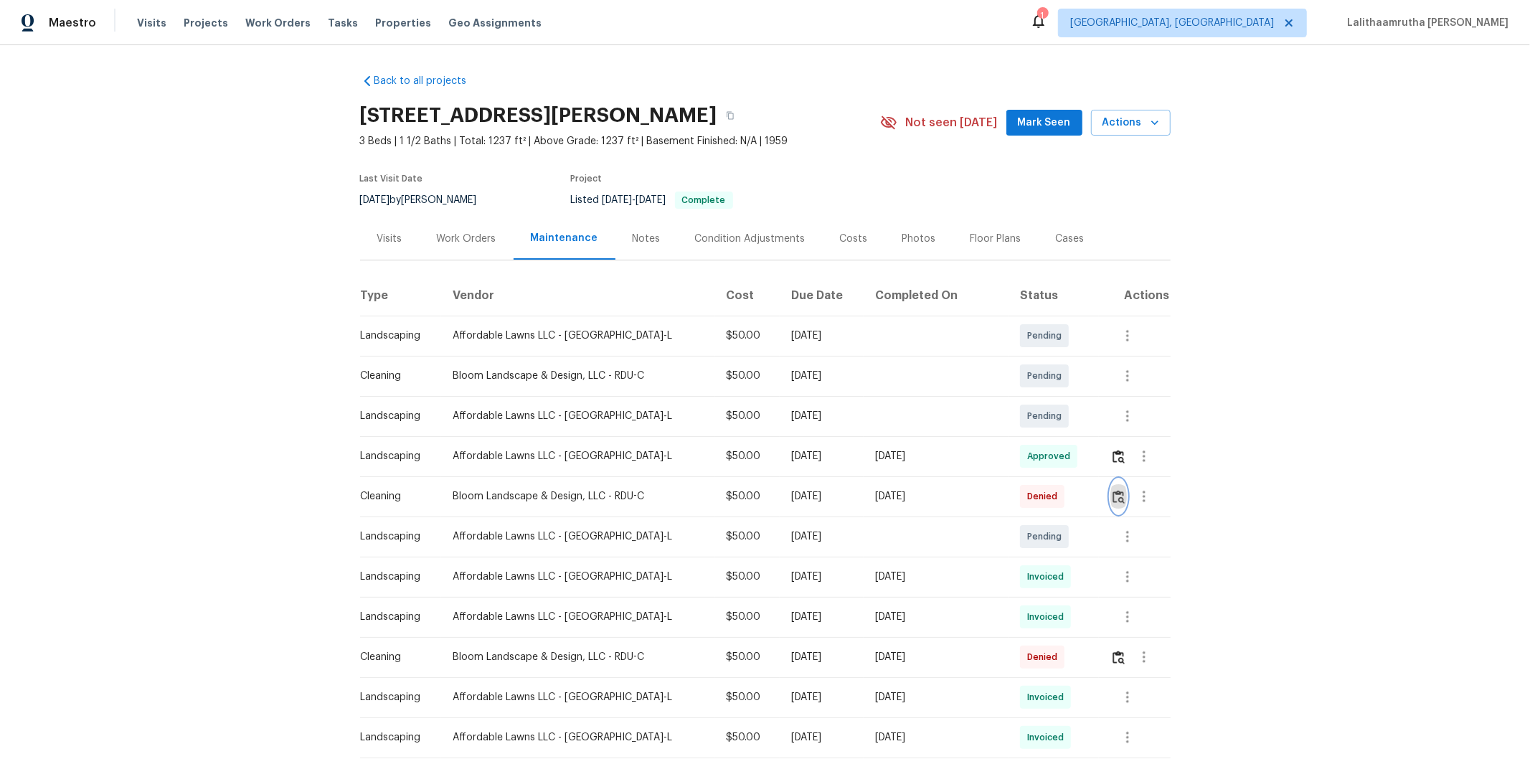
click at [1087, 491] on img "button" at bounding box center [1119, 497] width 12 height 14
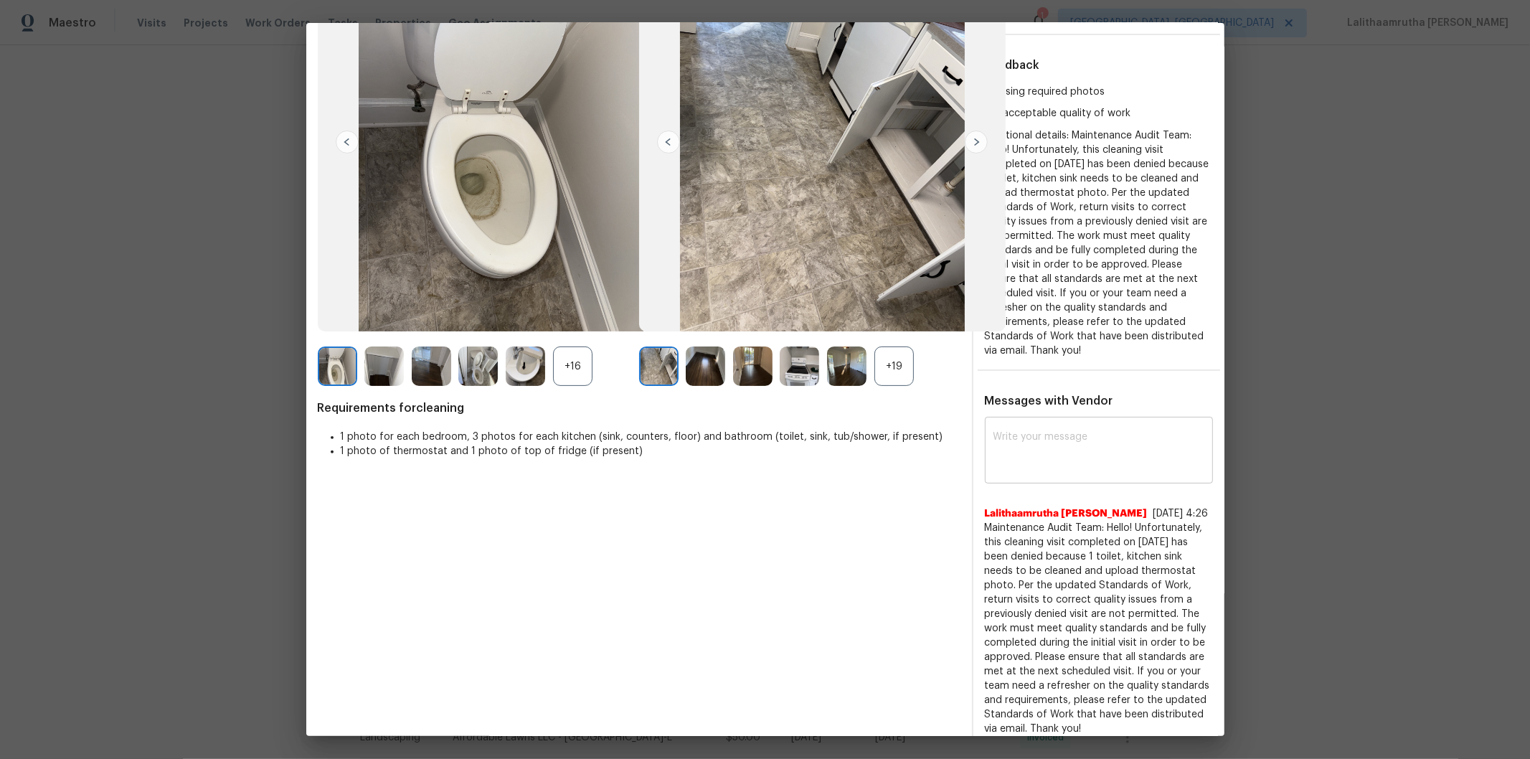
click at [1030, 438] on textarea at bounding box center [1098, 452] width 211 height 40
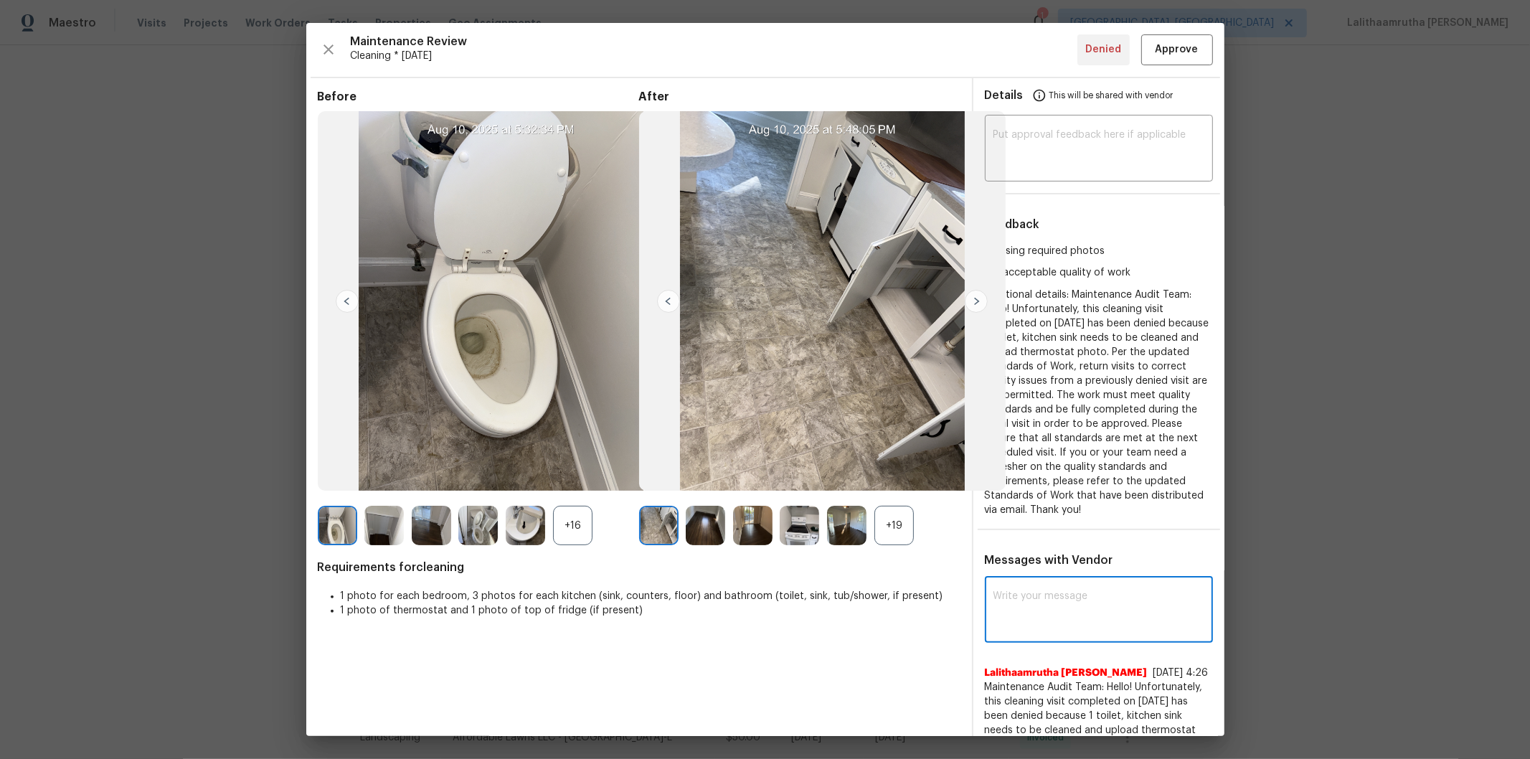
click at [1042, 510] on textarea at bounding box center [1098, 611] width 211 height 40
paste textarea "Maintenance Audit Team: Hello! Unfortunately, this [Insert Maintenance Type] vi…"
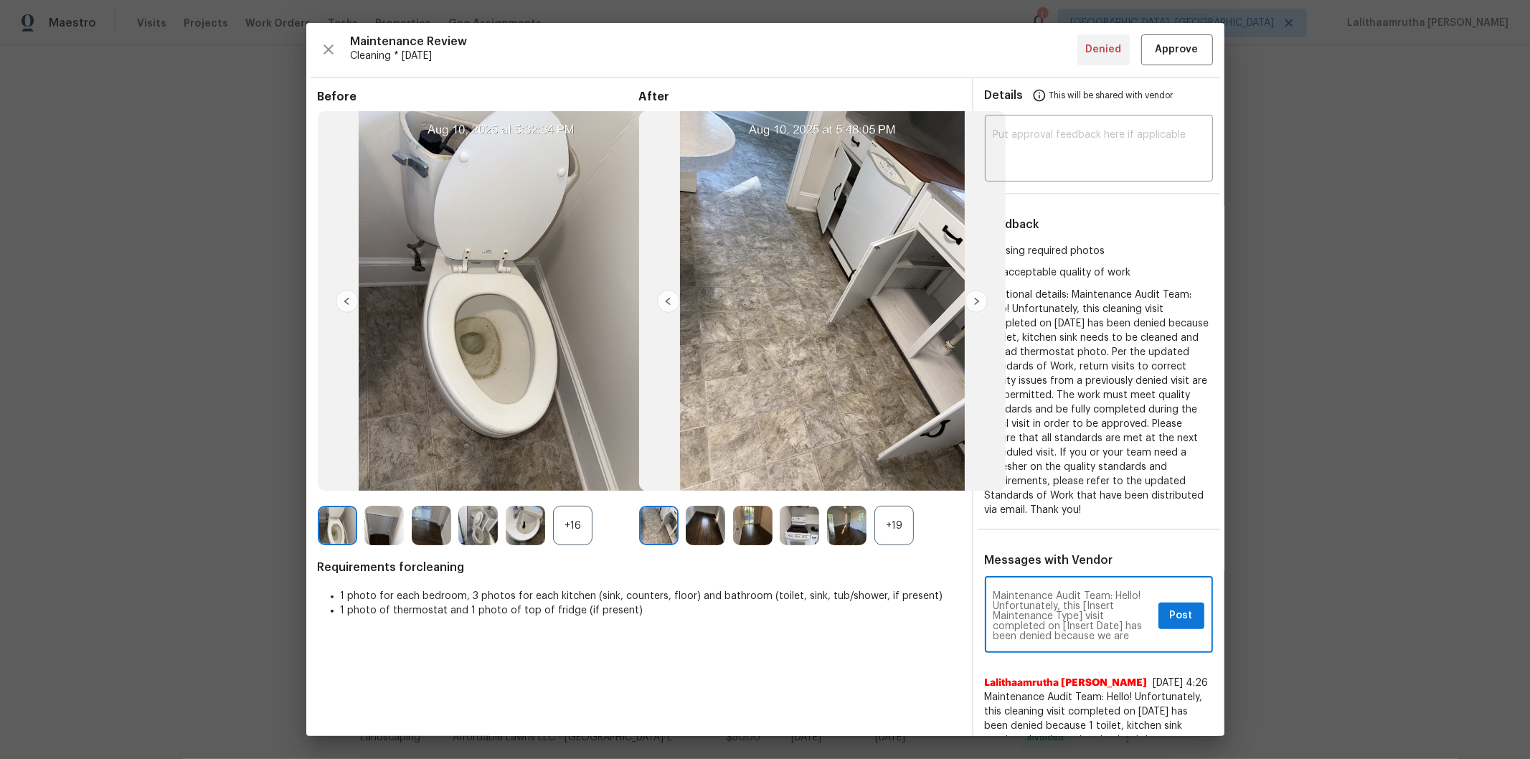
type textarea "Maintenance Audit Team: Hello! Unfortunately, this [Insert Maintenance Type] vi…"
click at [985, 510] on div "Maintenance Audit Team: Hello! Unfortunately, this [Insert Maintenance Type] vi…" at bounding box center [1099, 616] width 228 height 73
click at [1022, 510] on textarea "Maintenance Audit Team: Hello! Unfortunately, this [Insert Maintenance Type] vi…" at bounding box center [1072, 616] width 159 height 50
click at [1051, 510] on textarea "Maintenance Audit Team: Hello! Unfortunately, this [Insert Maintenance Type] vi…" at bounding box center [1072, 616] width 159 height 50
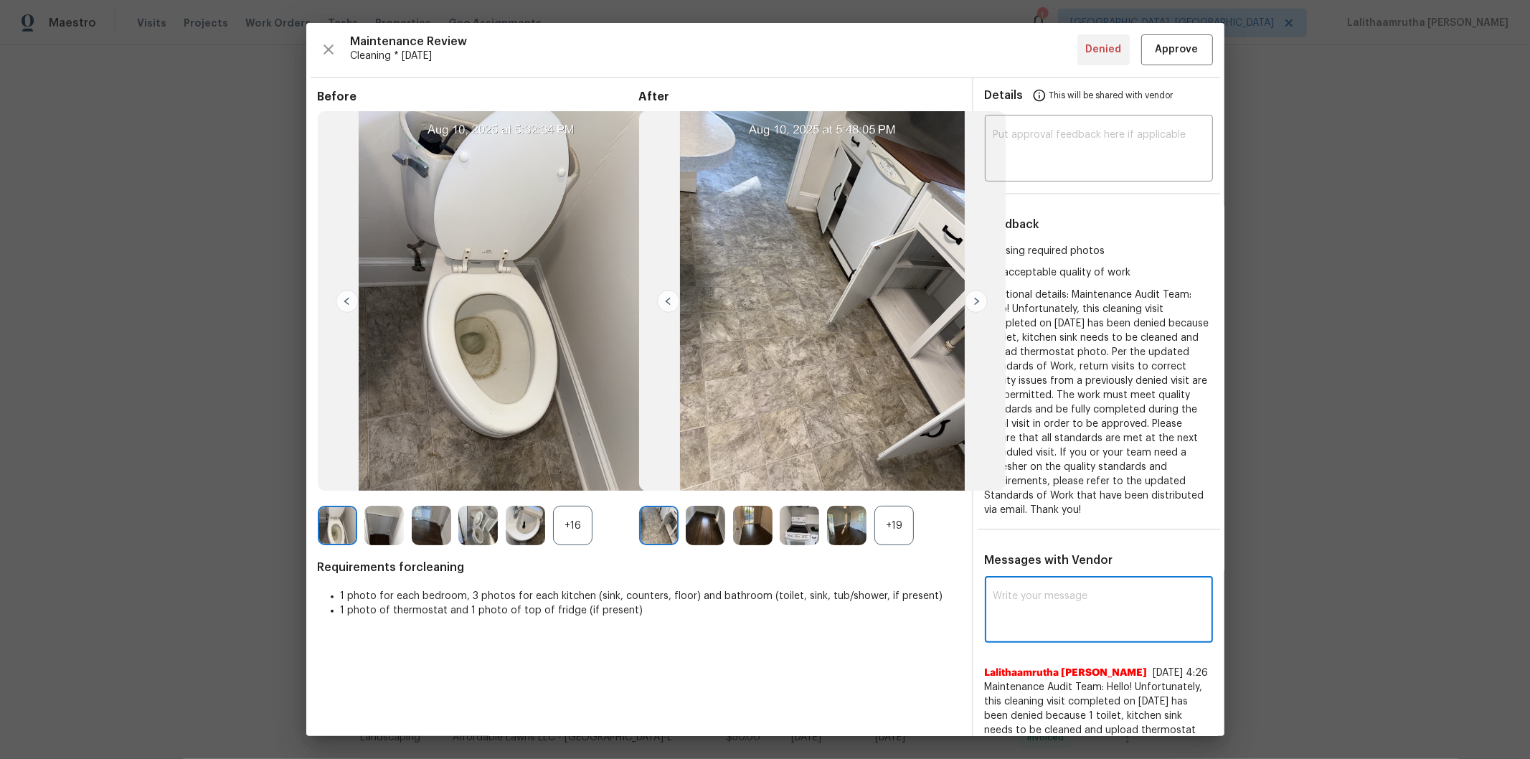
click at [1019, 510] on textarea at bounding box center [1098, 611] width 211 height 40
paste textarea "Maintenance Audit Team: Hello! Unfortunately, this cleaning visit completed on …"
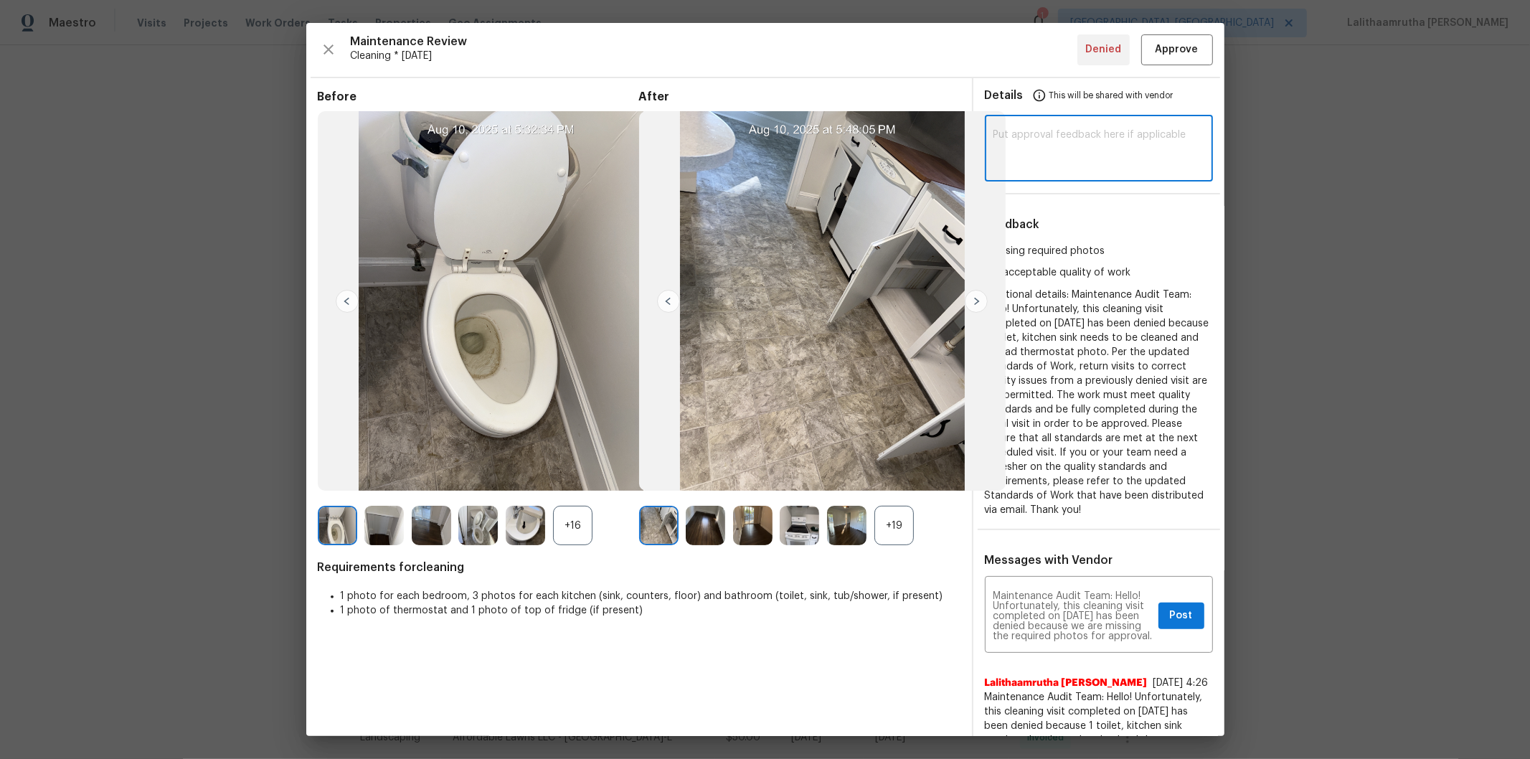
click at [1071, 146] on textarea at bounding box center [1098, 150] width 211 height 40
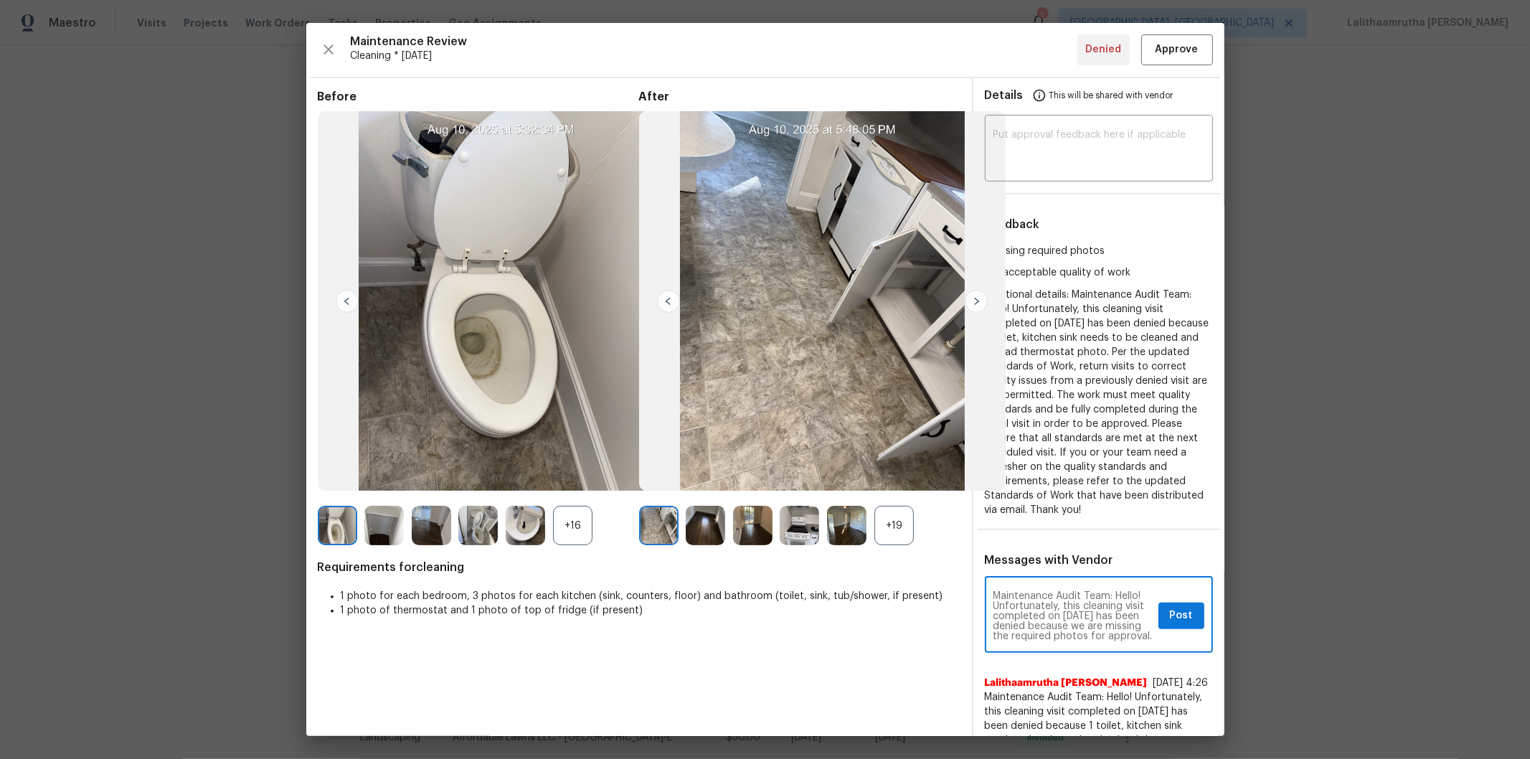
click at [993, 510] on textarea "Maintenance Audit Team: Hello! Unfortunately, this cleaning visit completed on …" at bounding box center [1072, 616] width 159 height 50
paste textarea "Please disregard the previous denial reason and consider this one and do the ne…"
type textarea "Please disregard the previous denial reason and consider this one and do the ne…"
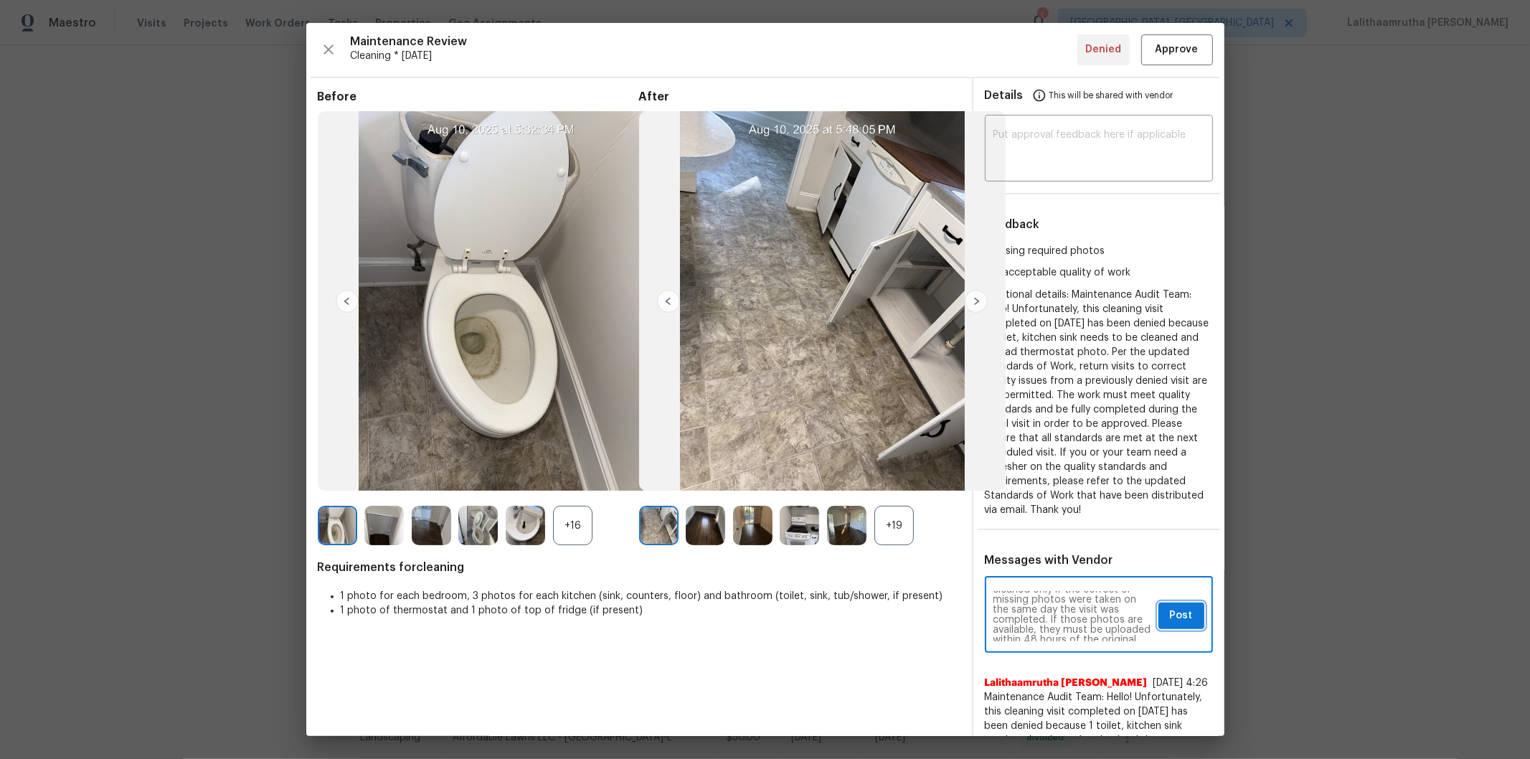
click at [1087, 510] on span "Post" at bounding box center [1181, 616] width 23 height 18
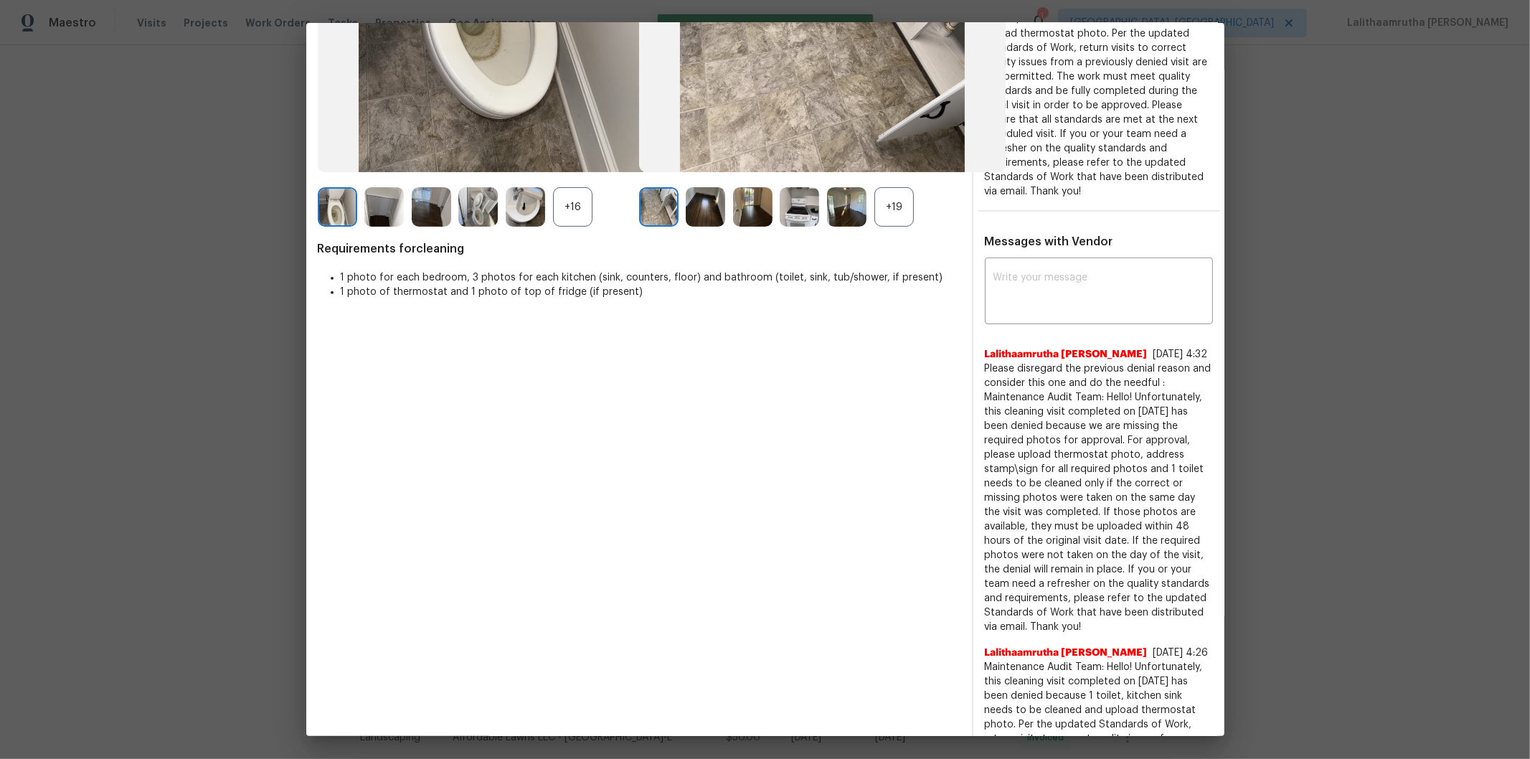
scroll to position [0, 0]
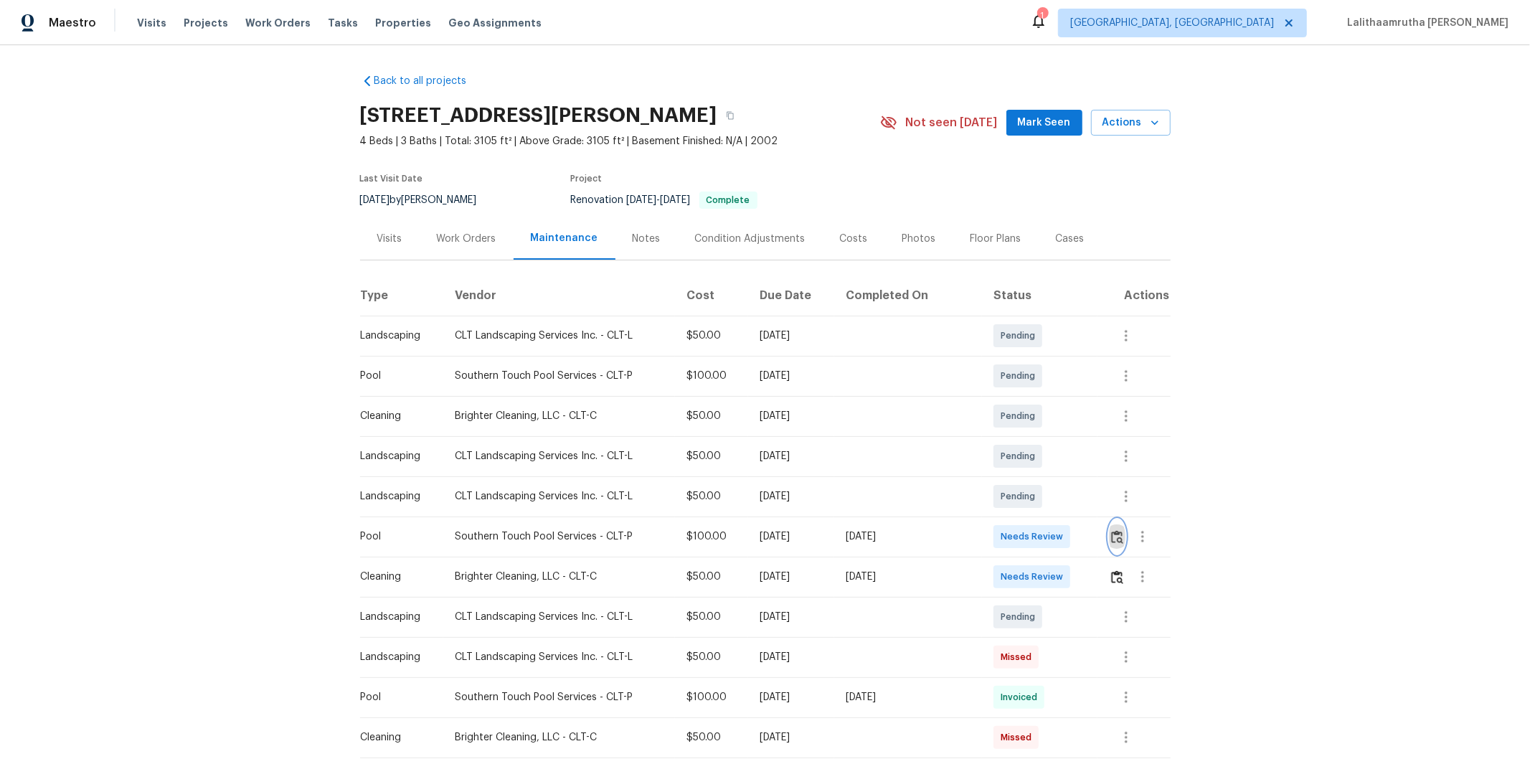
click at [1087, 510] on img "button" at bounding box center [1117, 537] width 12 height 14
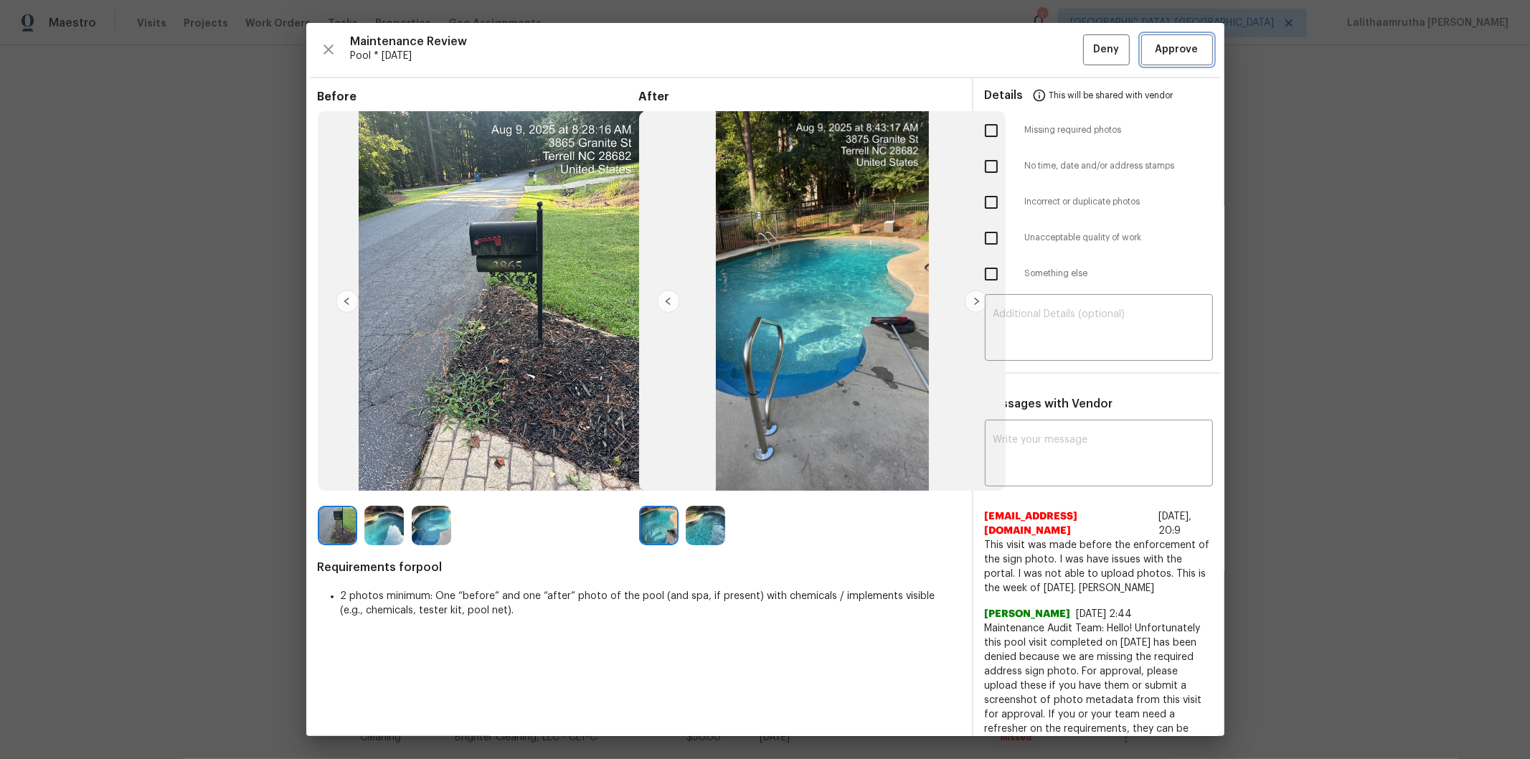
click at [1087, 56] on span "Approve" at bounding box center [1177, 50] width 43 height 18
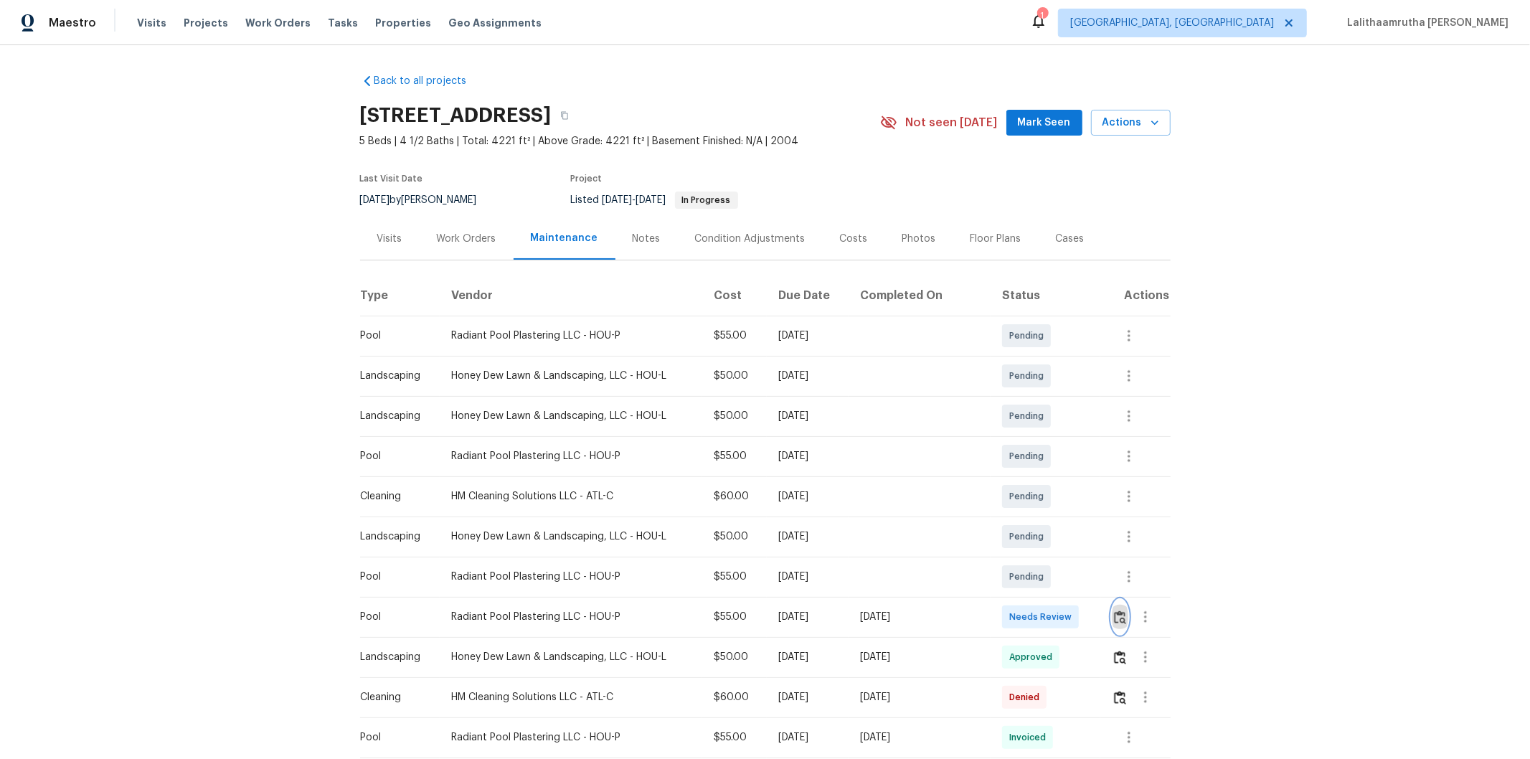
click at [1087, 510] on img "button" at bounding box center [1120, 617] width 12 height 14
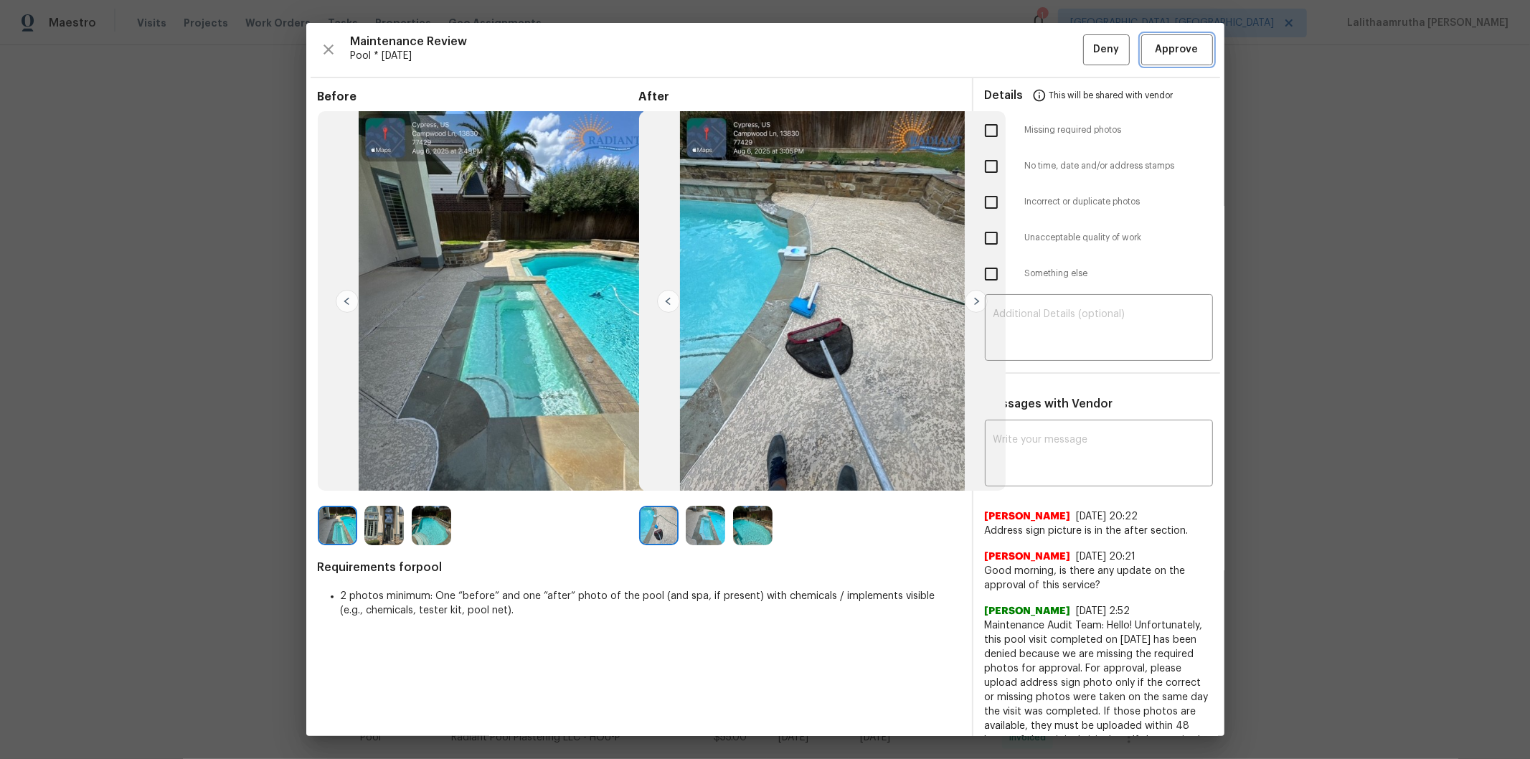
click at [1087, 44] on span "Approve" at bounding box center [1177, 50] width 43 height 18
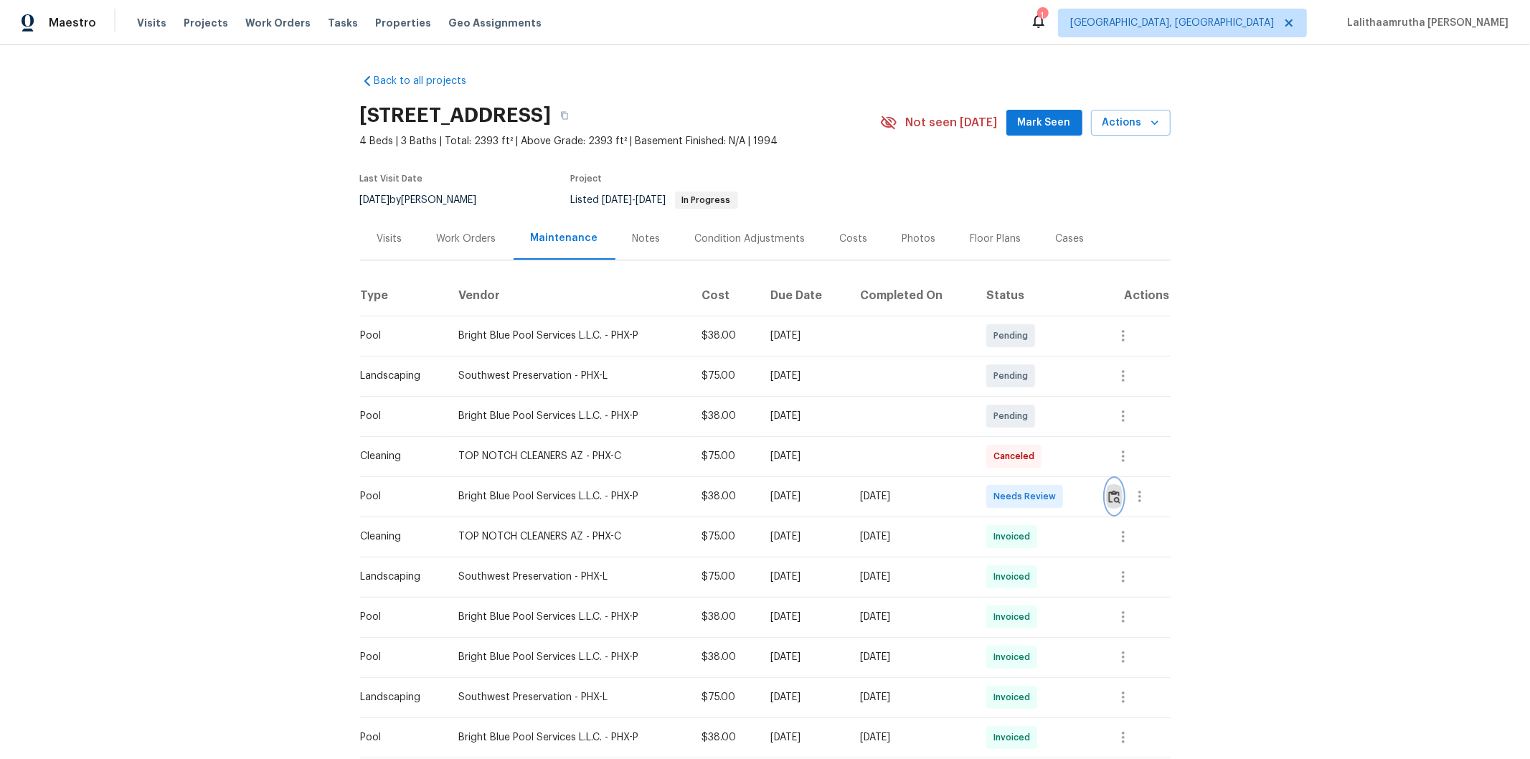
click at [1087, 492] on img "button" at bounding box center [1114, 497] width 12 height 14
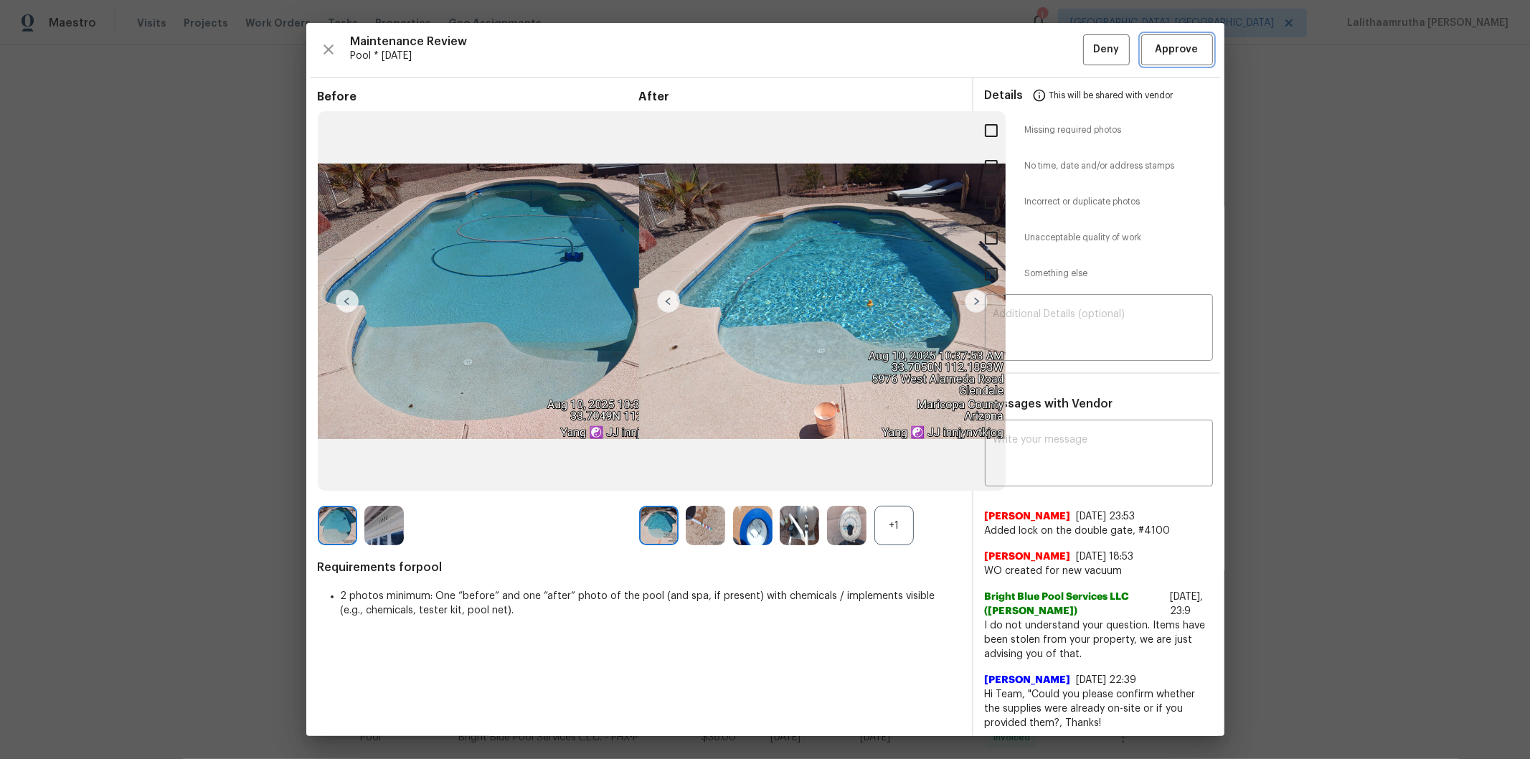
click at [1087, 57] on span "Approve" at bounding box center [1177, 50] width 43 height 18
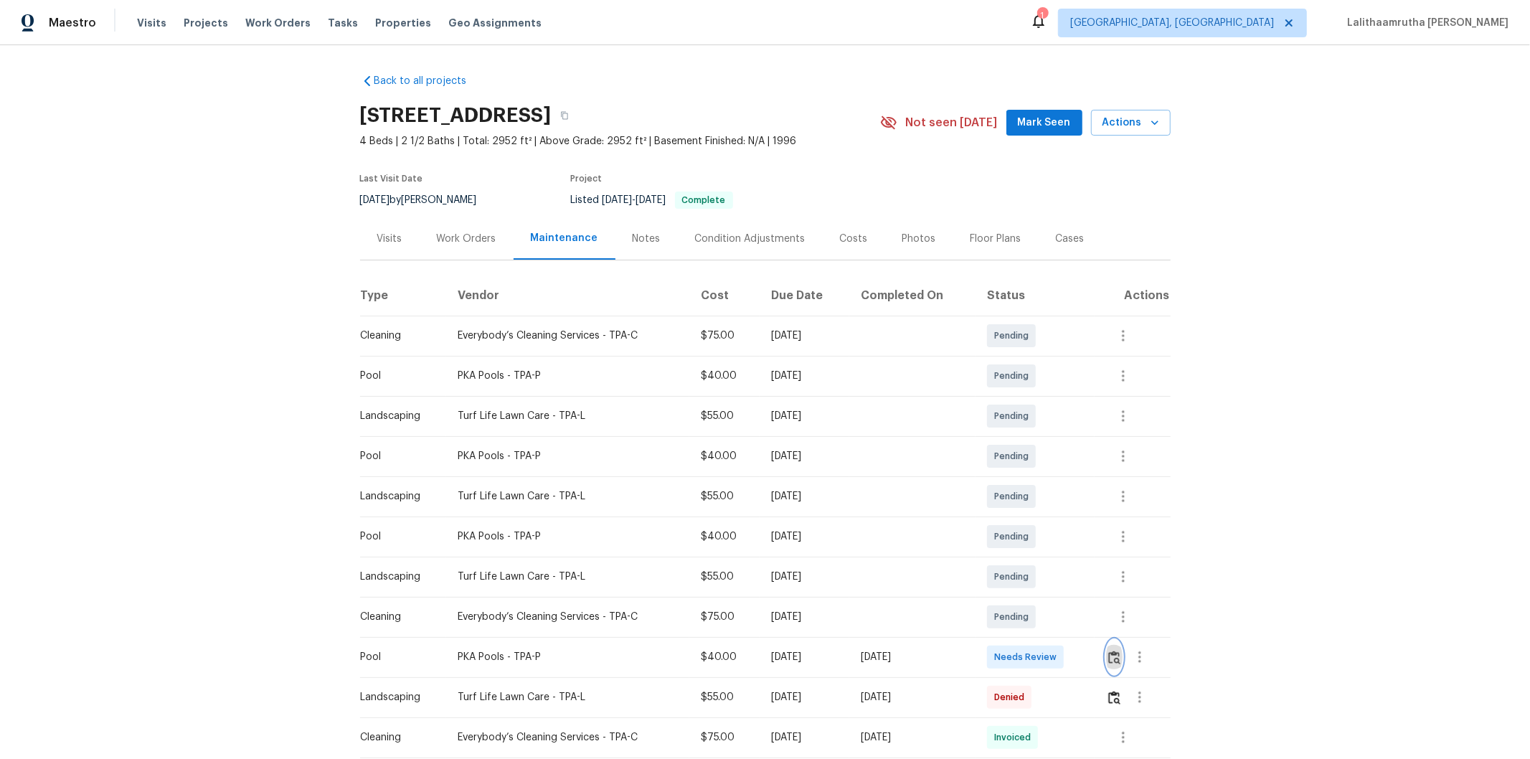
click at [1087, 510] on img "button" at bounding box center [1114, 658] width 12 height 14
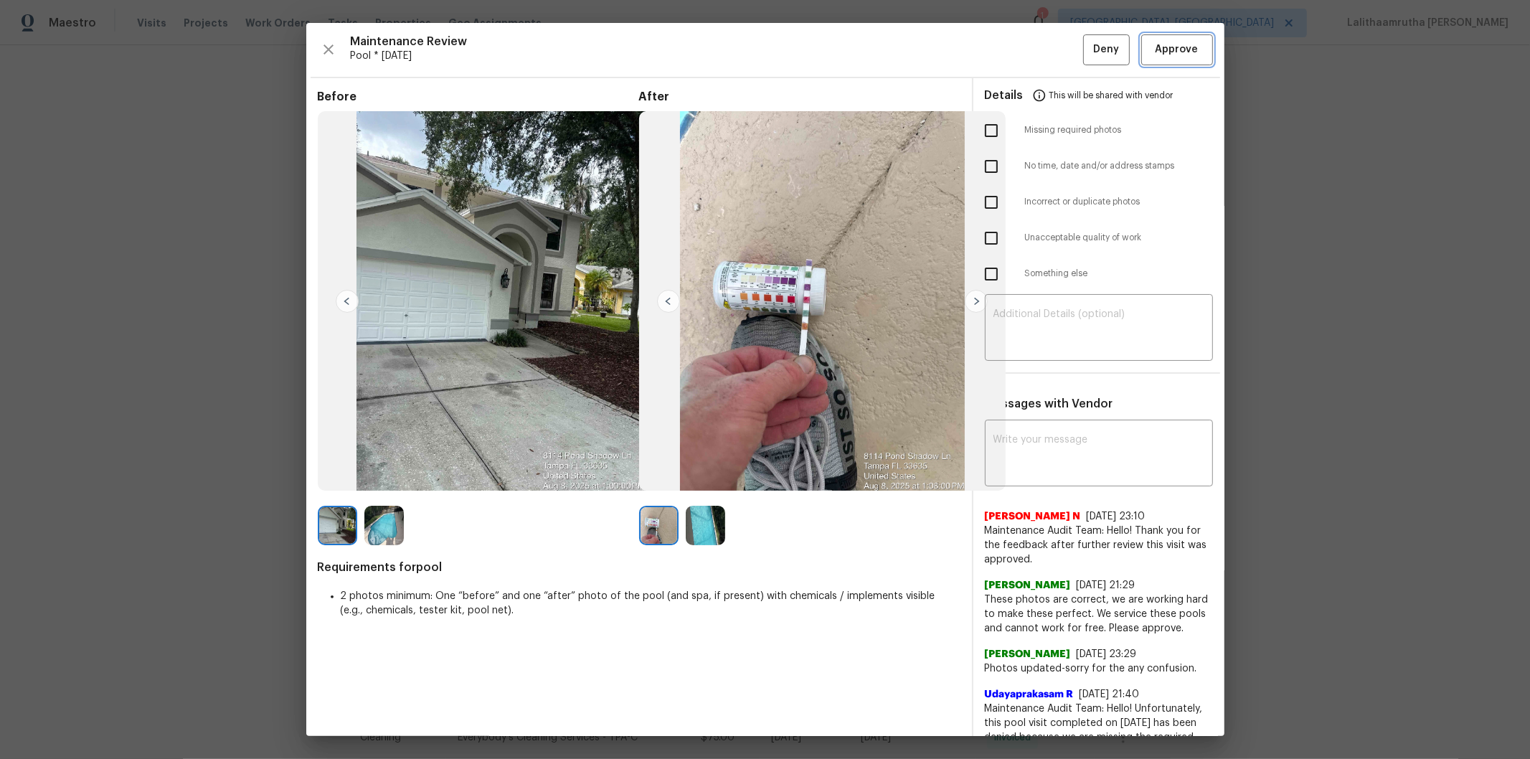
click at [1087, 45] on span "Approve" at bounding box center [1177, 50] width 43 height 18
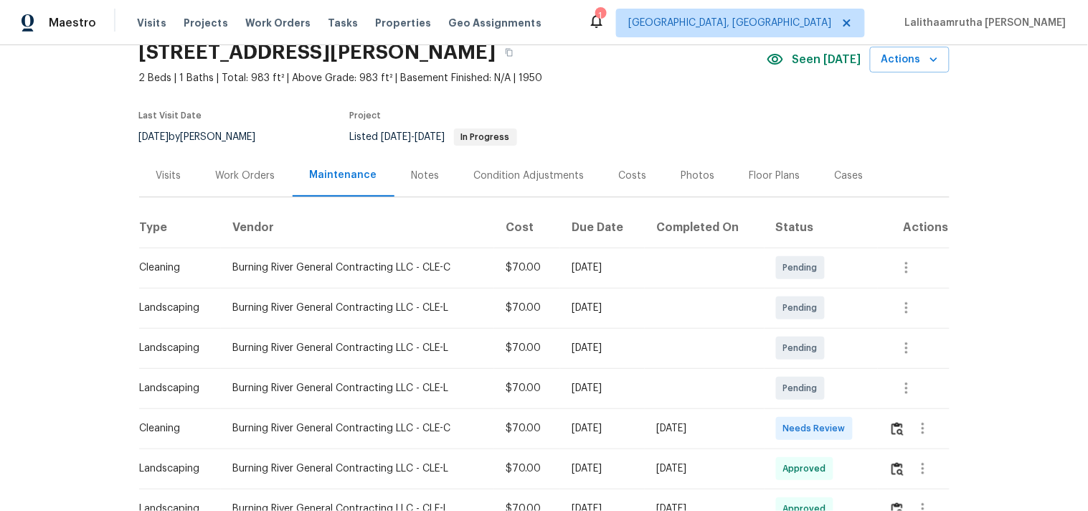
scroll to position [159, 0]
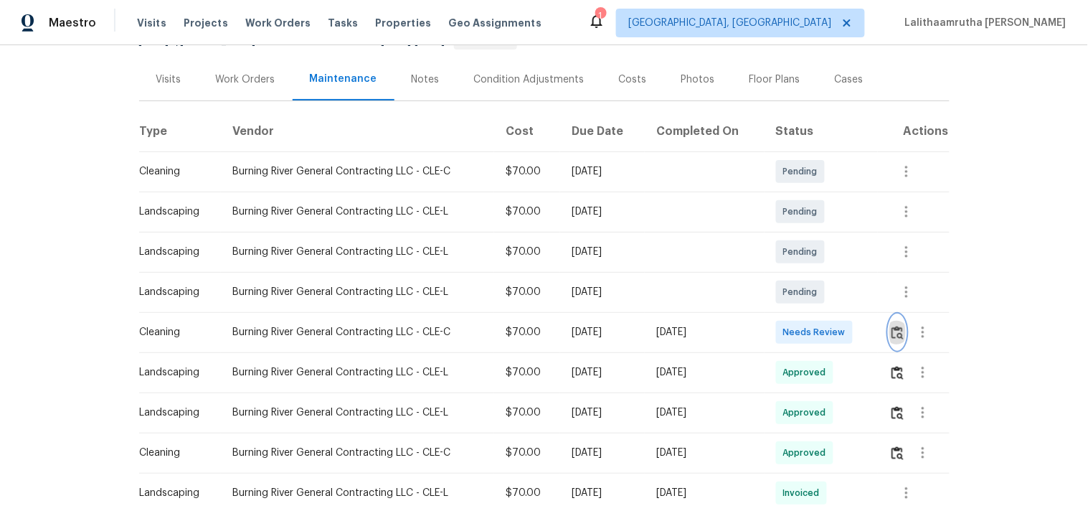
click at [898, 329] on img "button" at bounding box center [898, 333] width 12 height 14
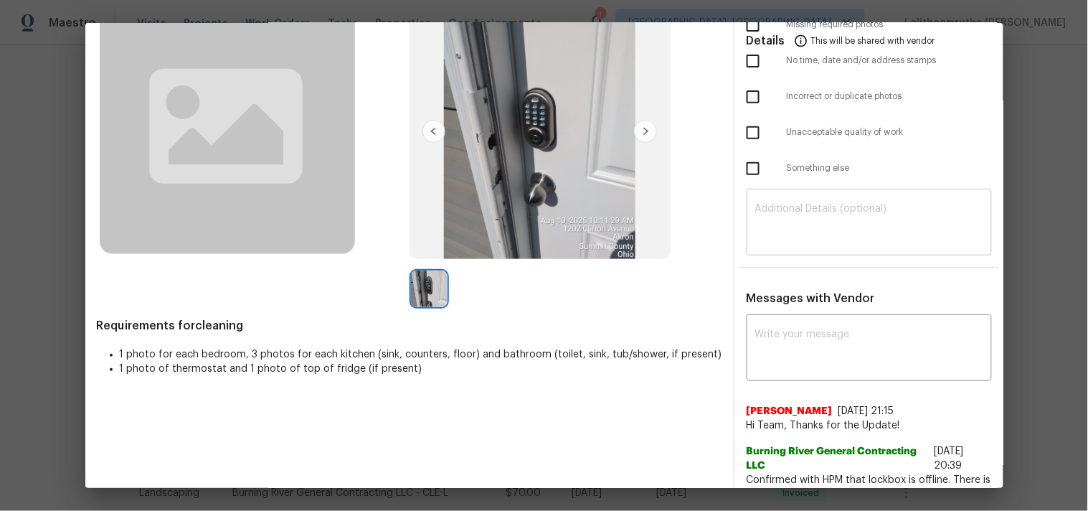
scroll to position [333, 0]
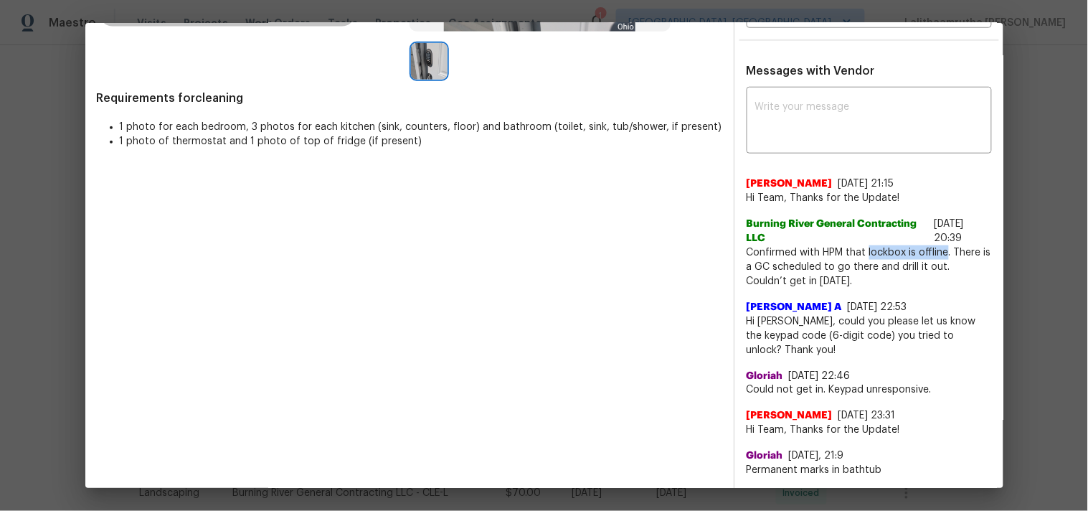
drag, startPoint x: 859, startPoint y: 251, endPoint x: 940, endPoint y: 245, distance: 80.5
click at [940, 245] on span "Confirmed with HPM that lockbox is offline. There is a GC scheduled to go there…" at bounding box center [869, 266] width 245 height 43
copy span "lockbox is offline"
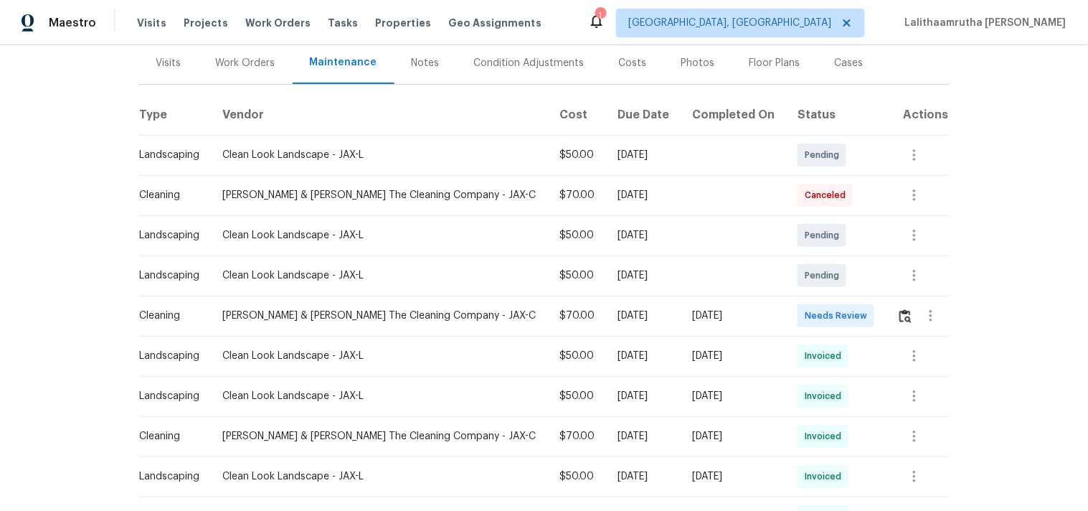
scroll to position [239, 0]
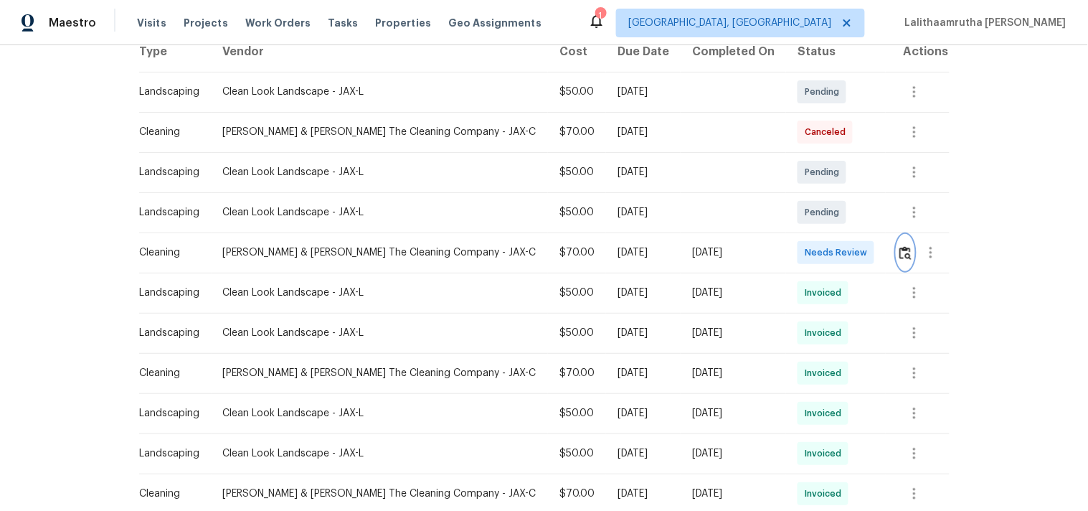
click at [902, 247] on img "button" at bounding box center [906, 253] width 12 height 14
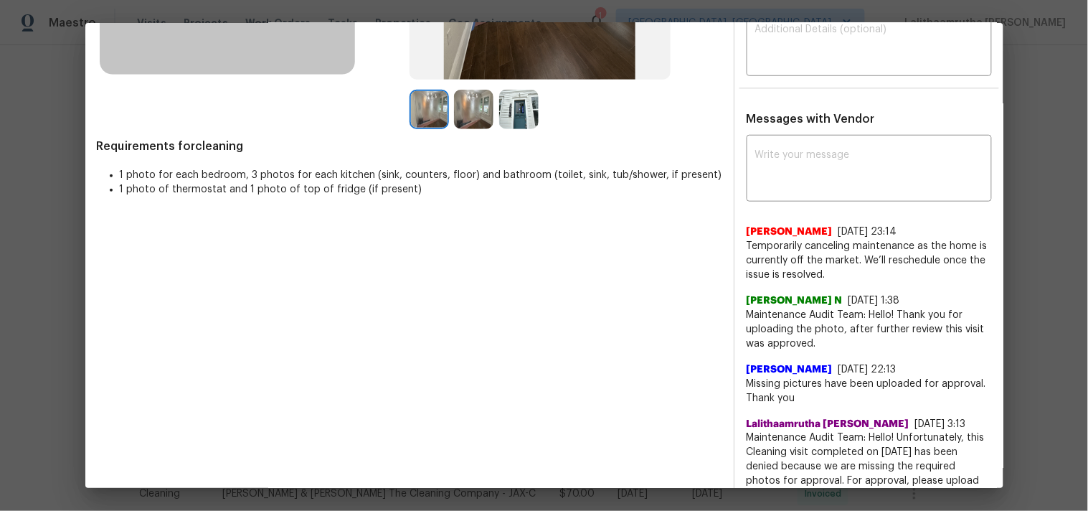
scroll to position [318, 0]
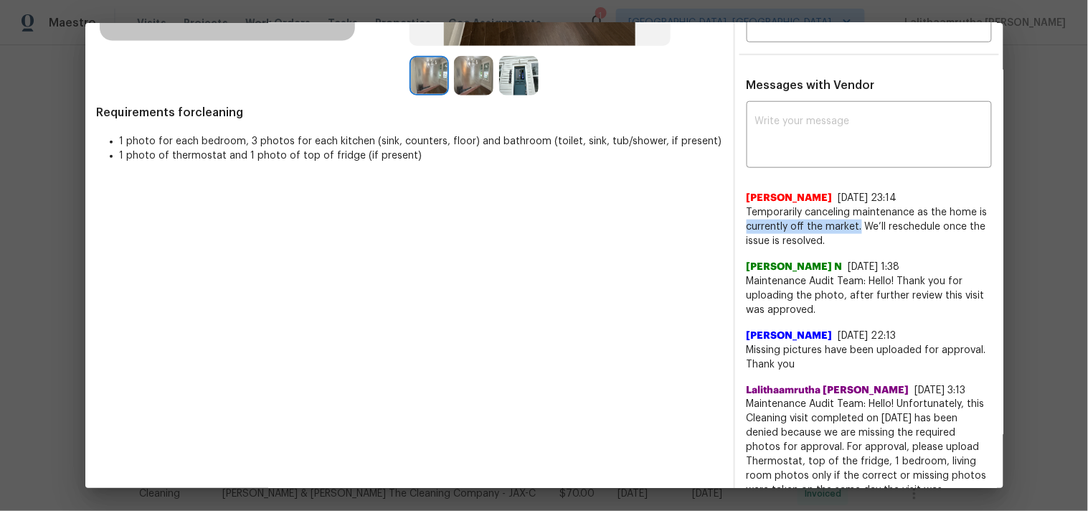
drag, startPoint x: 735, startPoint y: 223, endPoint x: 850, endPoint y: 224, distance: 114.8
click at [850, 224] on div "x ​ [PERSON_NAME] [DATE] 23:14 Temporarily canceling maintenance as the home is…" at bounding box center [869, 359] width 268 height 508
copy span "currently off the market."
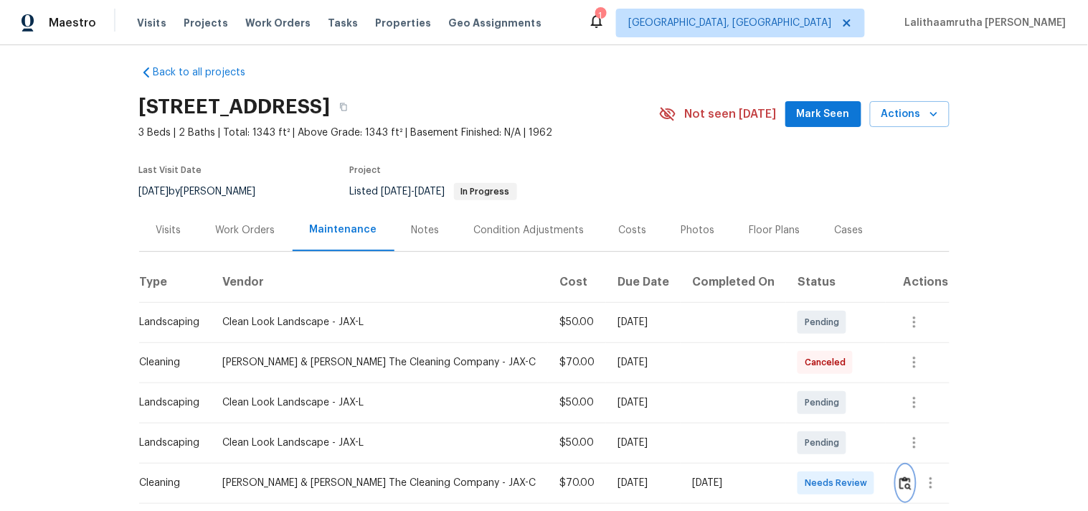
scroll to position [0, 0]
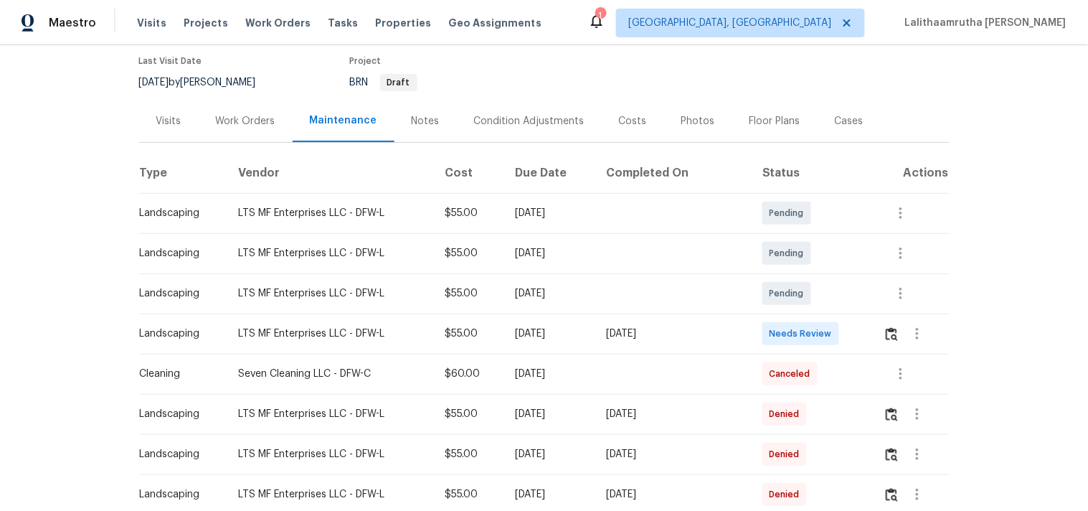
scroll to position [159, 0]
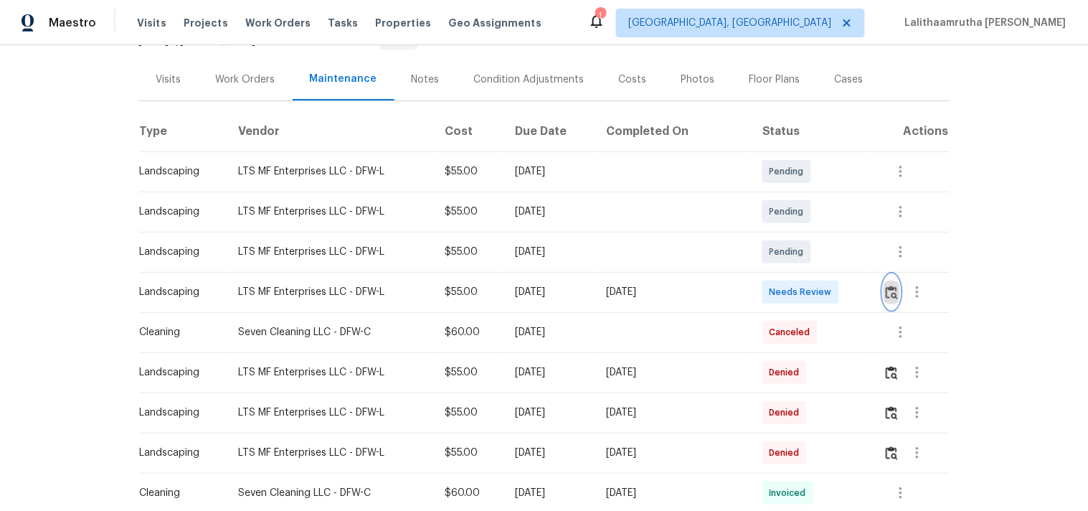
click at [887, 287] on img "button" at bounding box center [892, 292] width 12 height 14
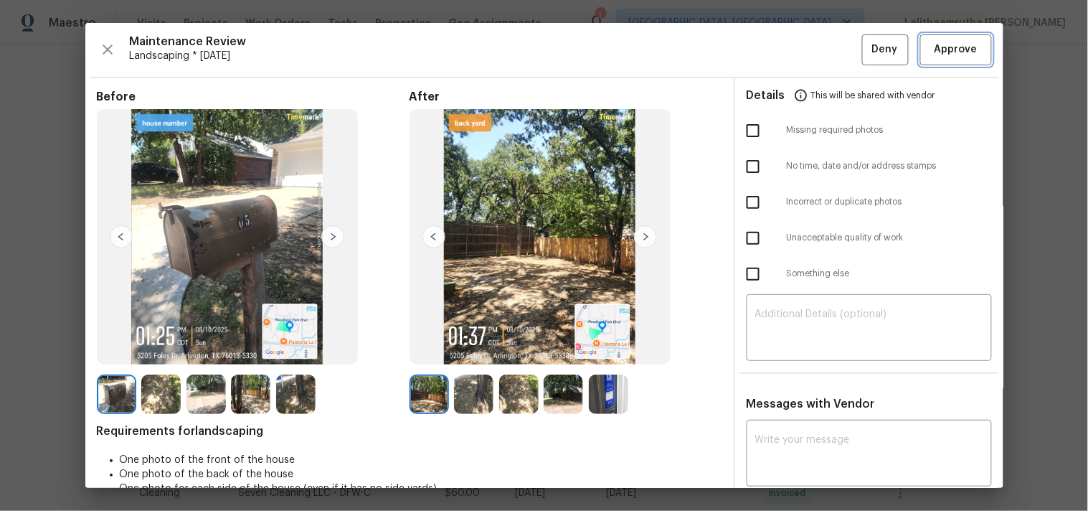
click at [943, 51] on span "Approve" at bounding box center [956, 50] width 43 height 18
